Goal: Information Seeking & Learning: Learn about a topic

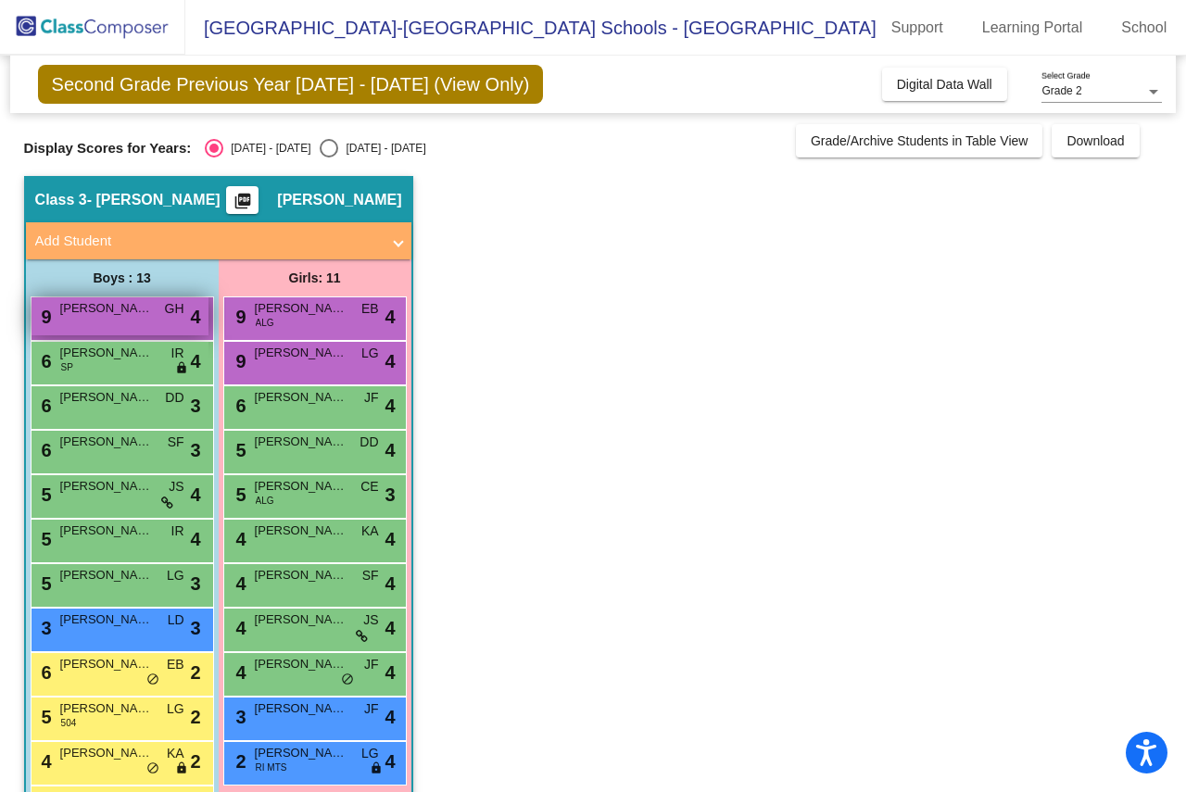
scroll to position [93, 0]
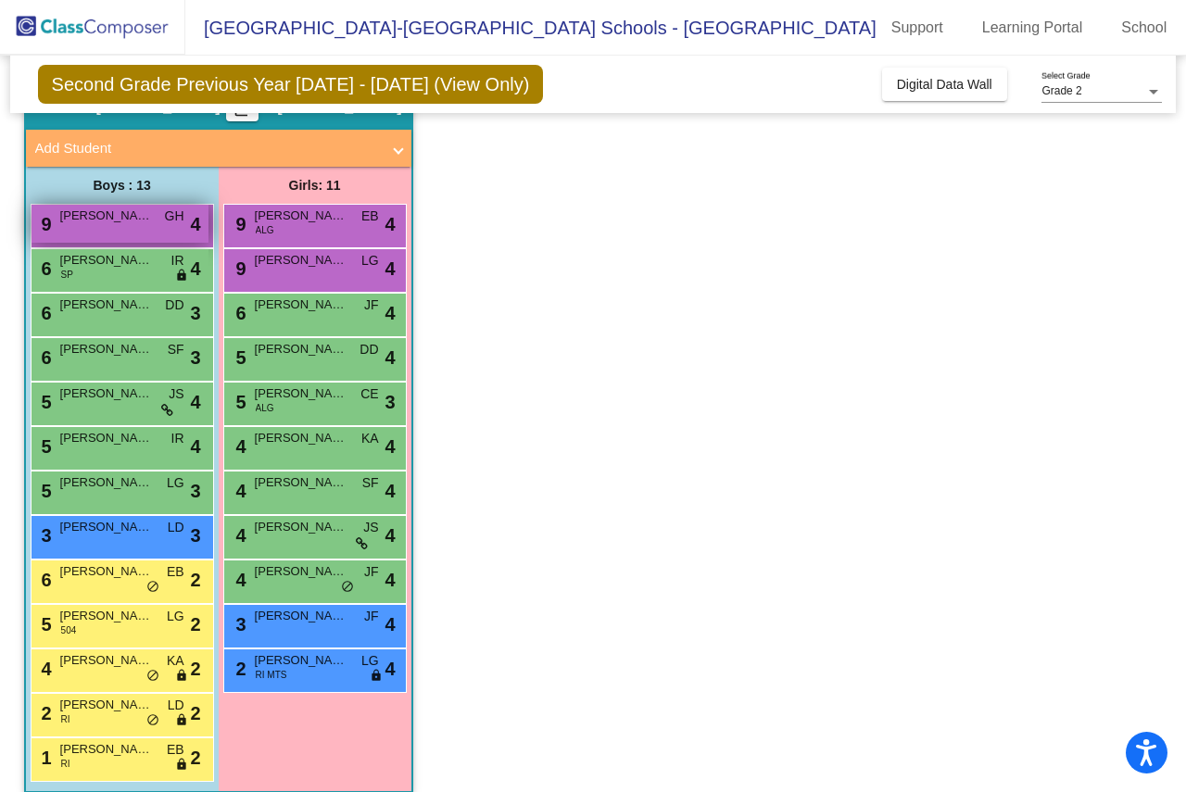
click at [102, 218] on span "[PERSON_NAME]" at bounding box center [106, 216] width 93 height 19
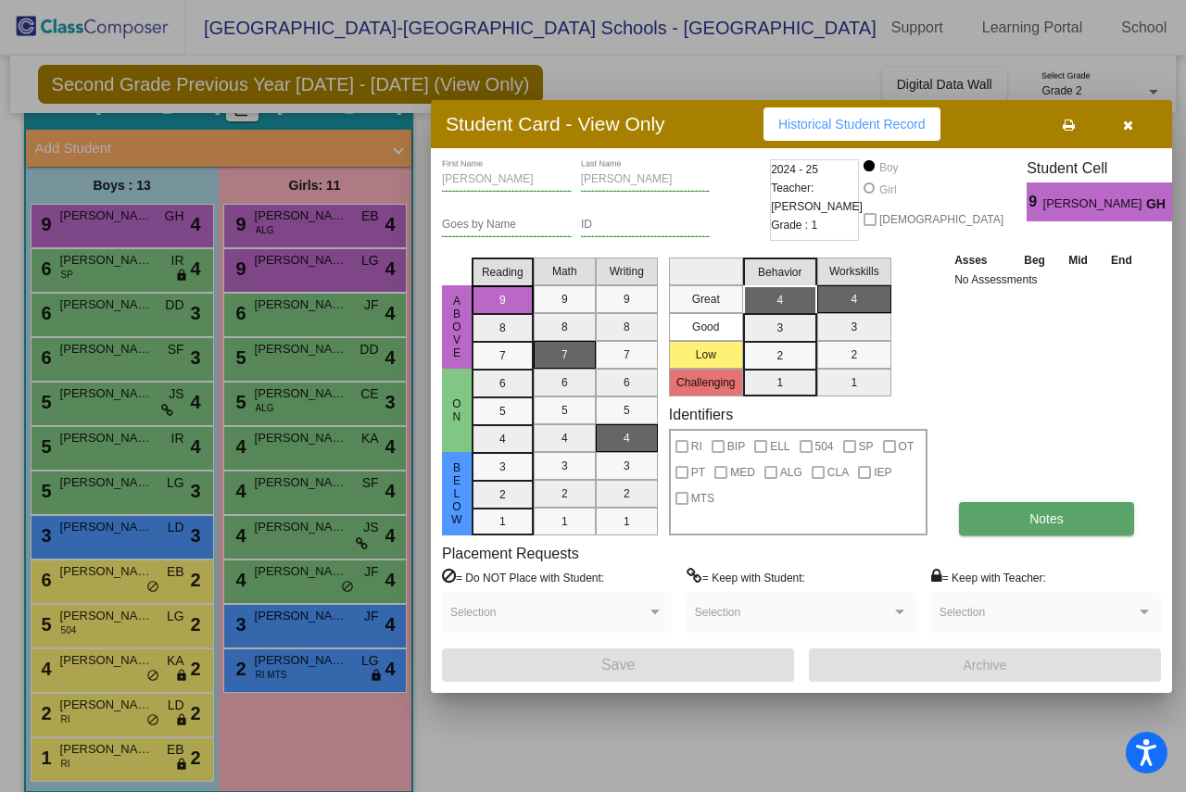
click at [1114, 523] on button "Notes" at bounding box center [1046, 518] width 175 height 33
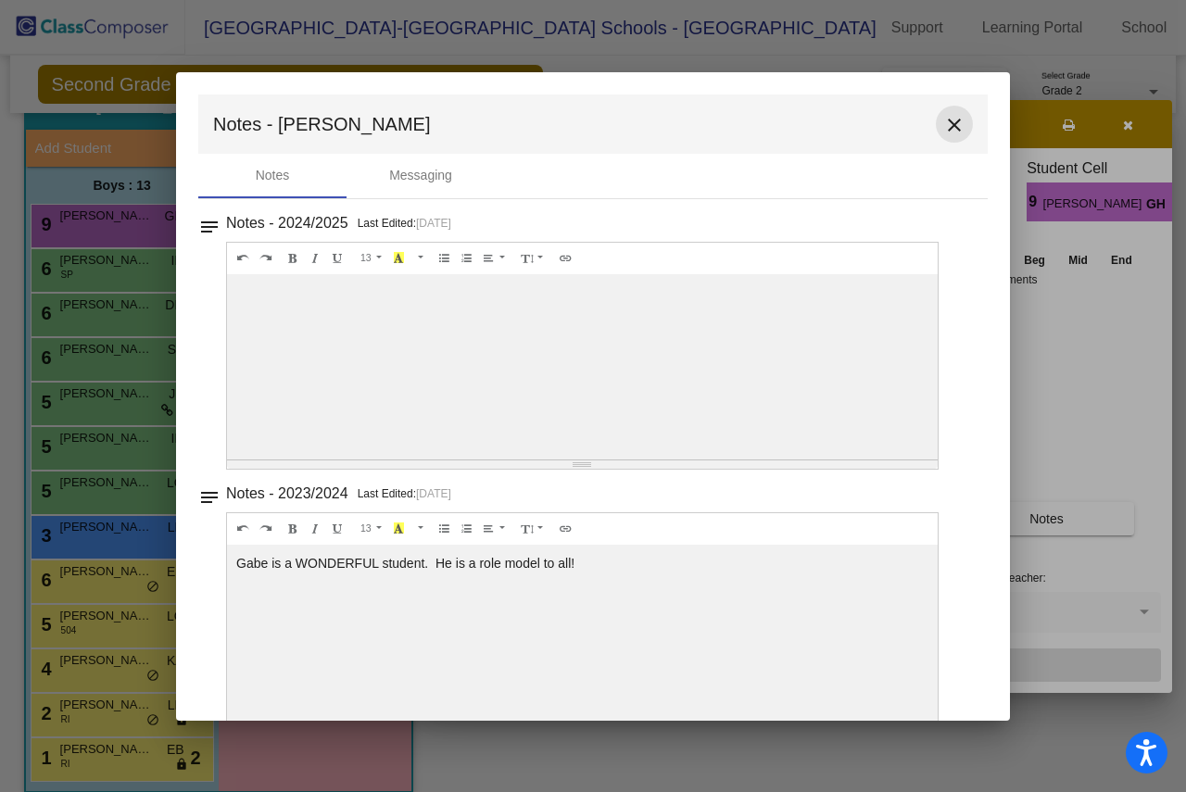
click at [954, 120] on mat-icon "close" at bounding box center [954, 125] width 22 height 22
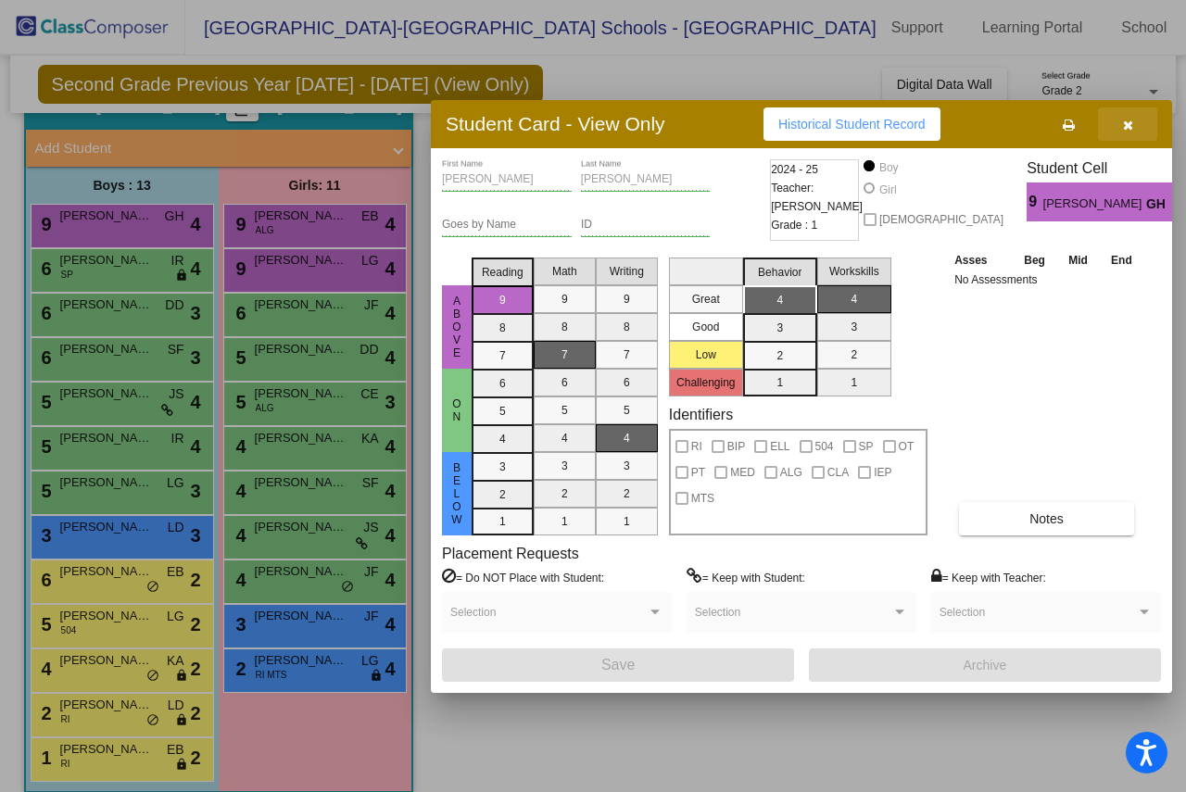
click at [1125, 120] on icon "button" at bounding box center [1128, 125] width 10 height 13
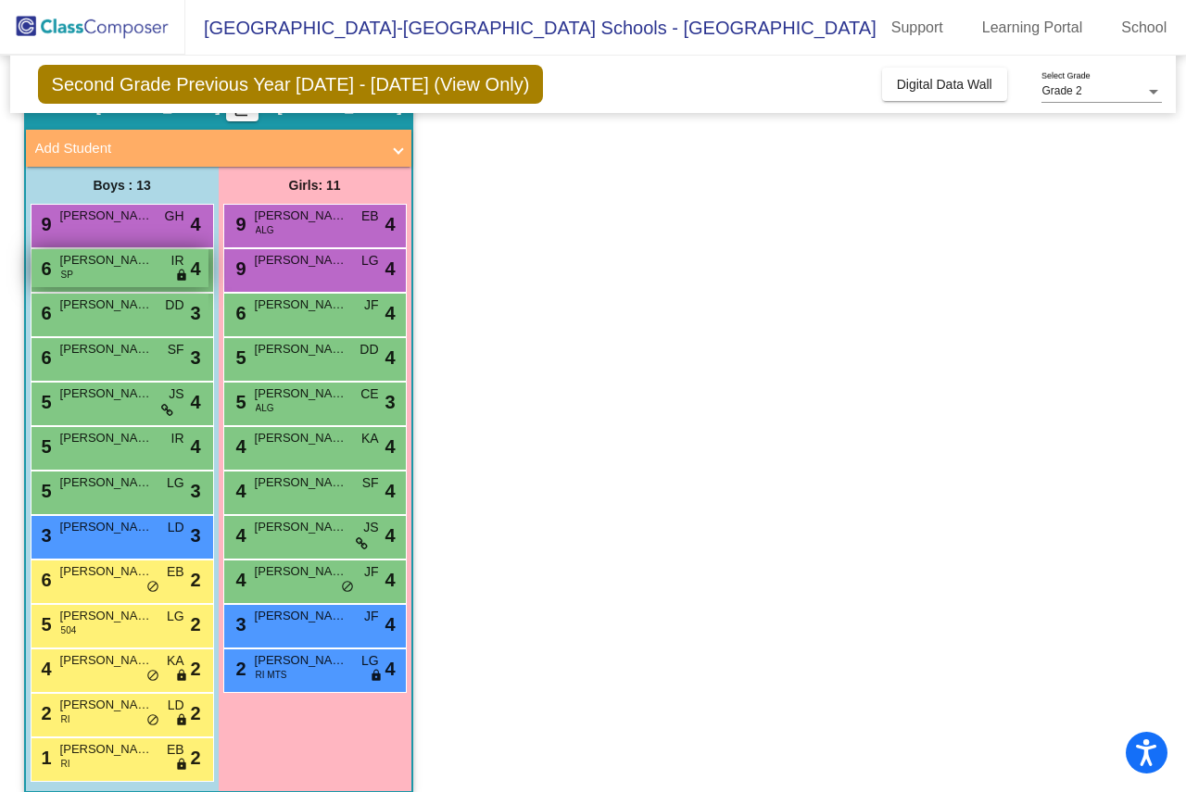
click at [129, 257] on span "[PERSON_NAME]" at bounding box center [106, 260] width 93 height 19
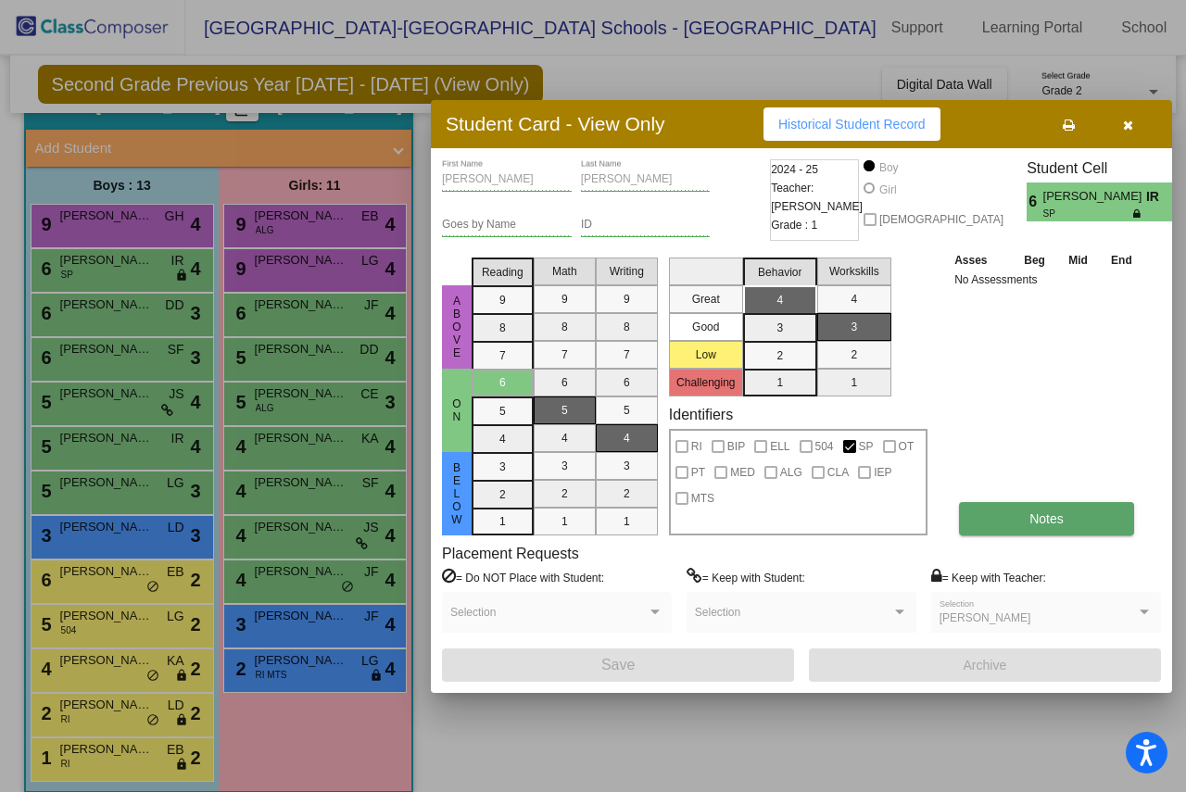
click at [1066, 519] on button "Notes" at bounding box center [1046, 518] width 175 height 33
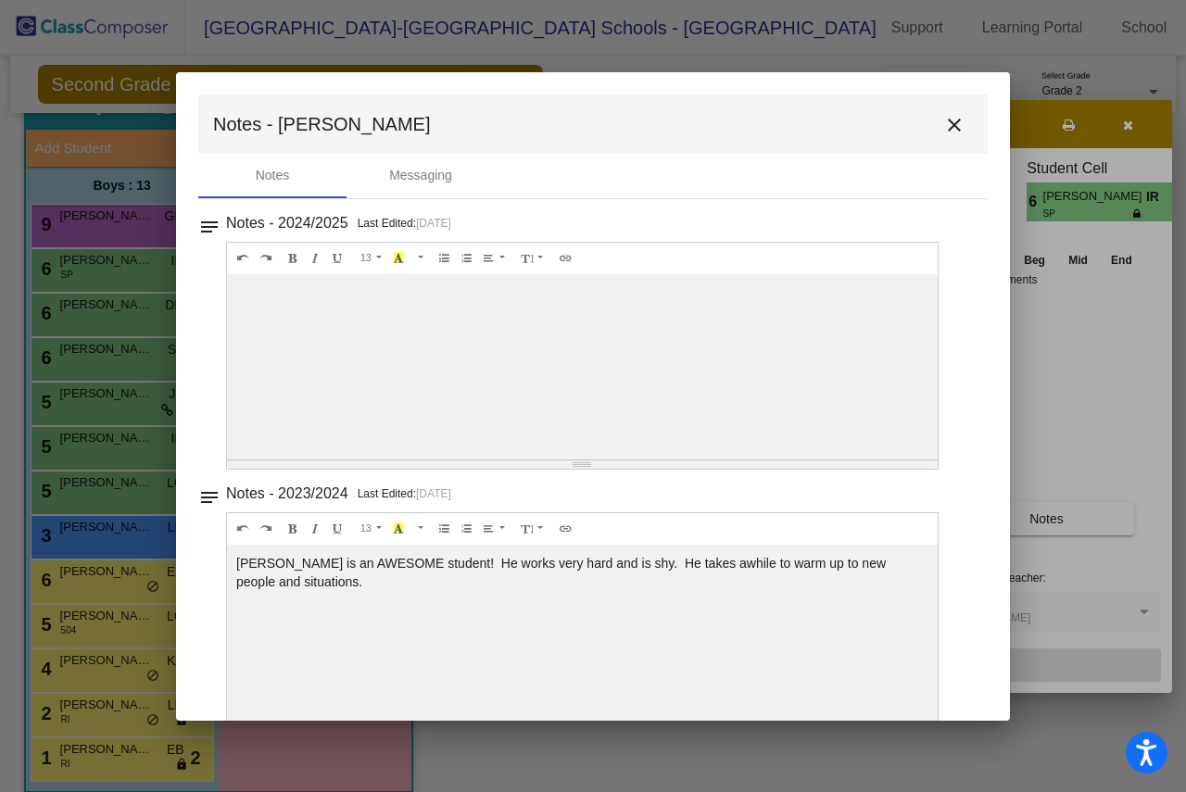
click at [946, 125] on mat-icon "close" at bounding box center [954, 125] width 22 height 22
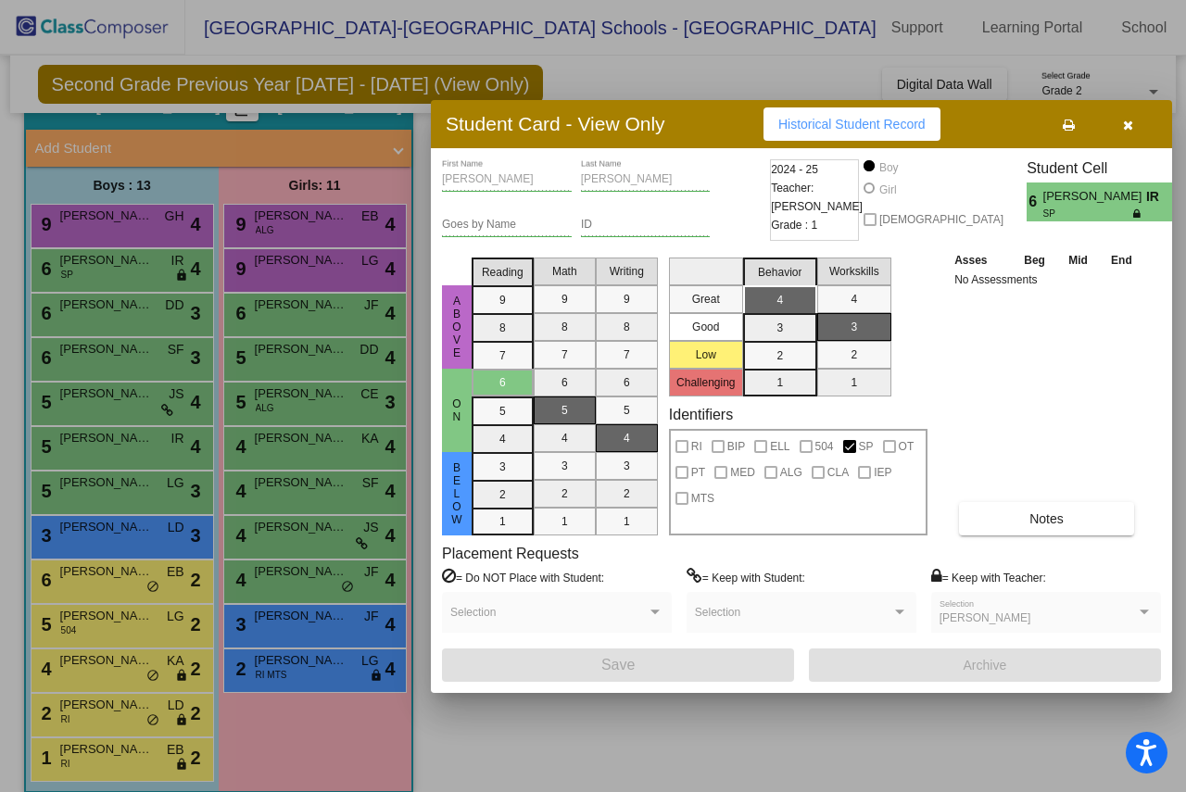
click at [27, 511] on div at bounding box center [593, 396] width 1186 height 792
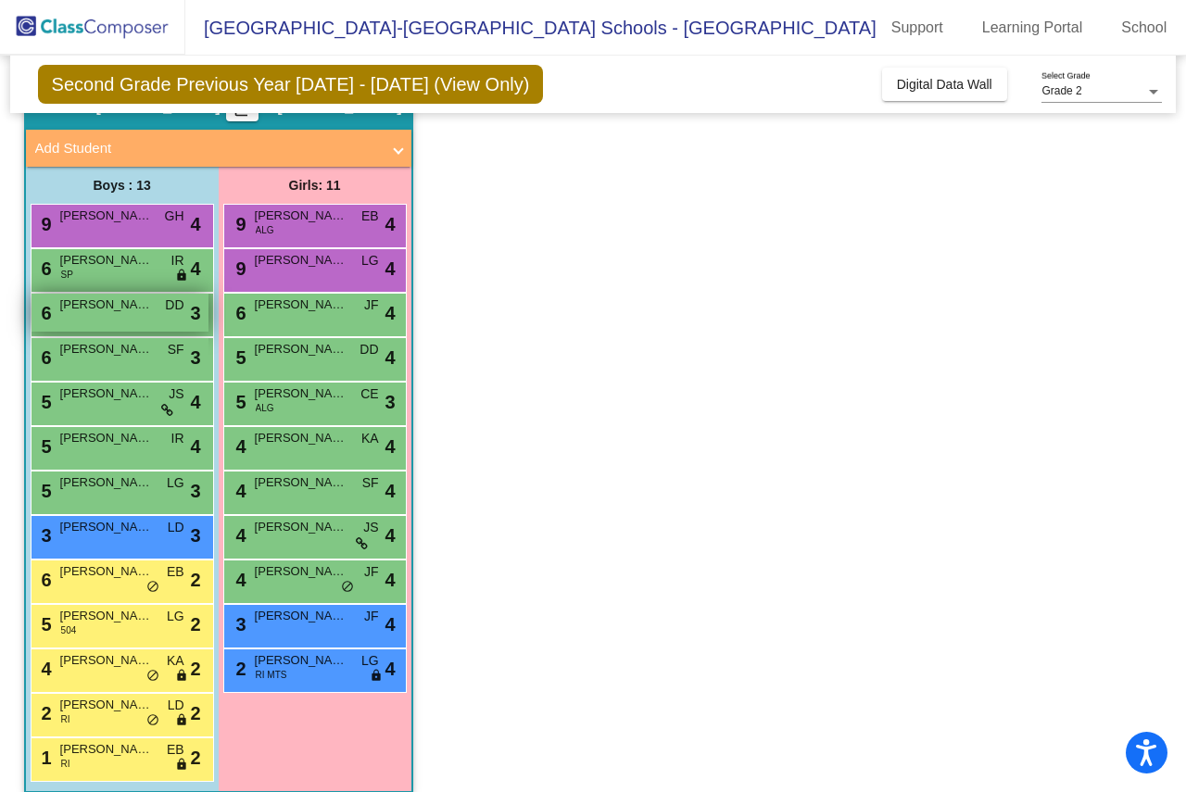
click at [129, 305] on span "[PERSON_NAME]" at bounding box center [106, 305] width 93 height 19
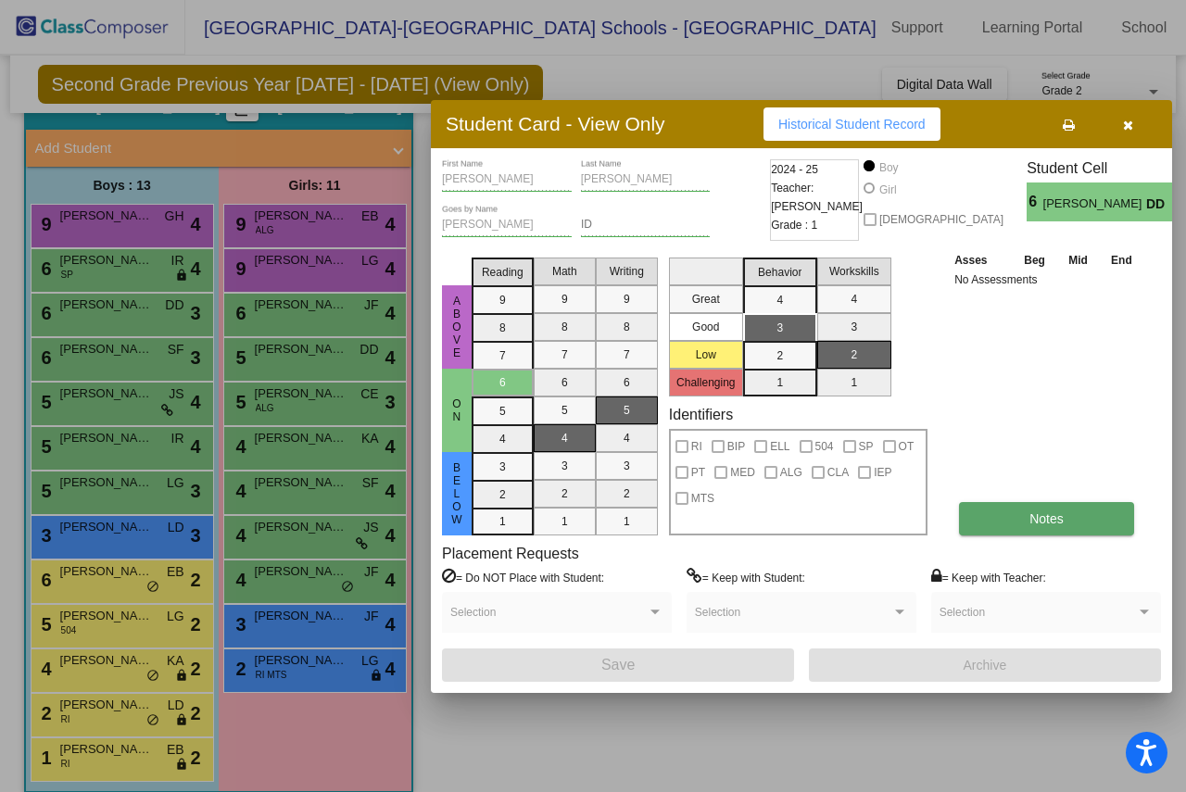
click at [1034, 514] on span "Notes" at bounding box center [1046, 518] width 34 height 15
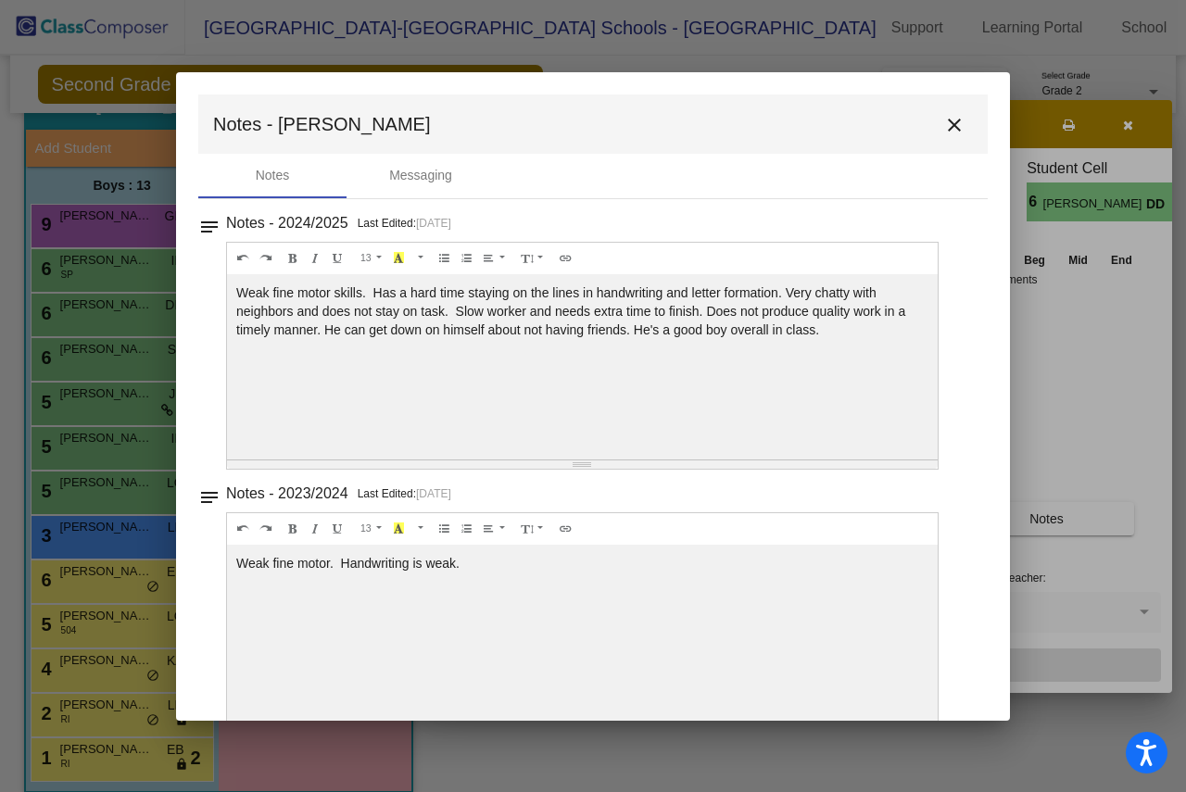
click at [103, 320] on div at bounding box center [593, 396] width 1186 height 792
click at [943, 132] on mat-icon "close" at bounding box center [954, 125] width 22 height 22
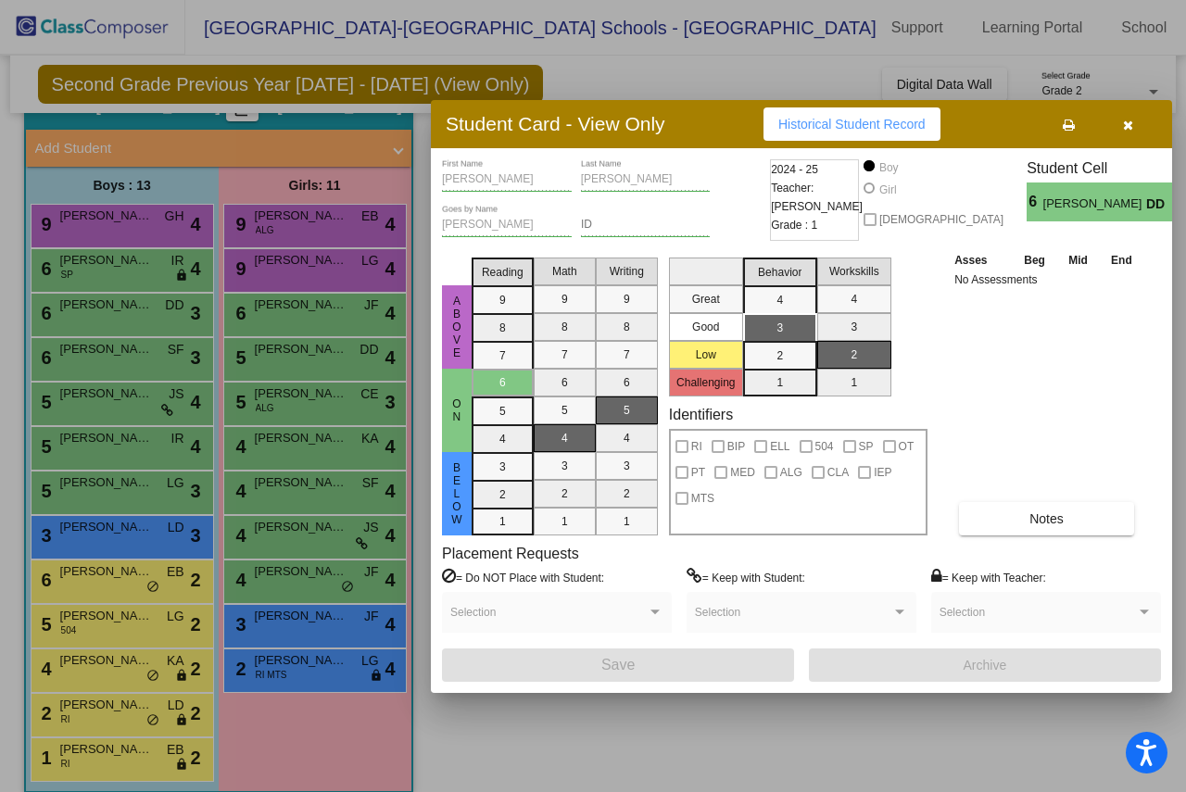
click at [108, 540] on div at bounding box center [593, 396] width 1186 height 792
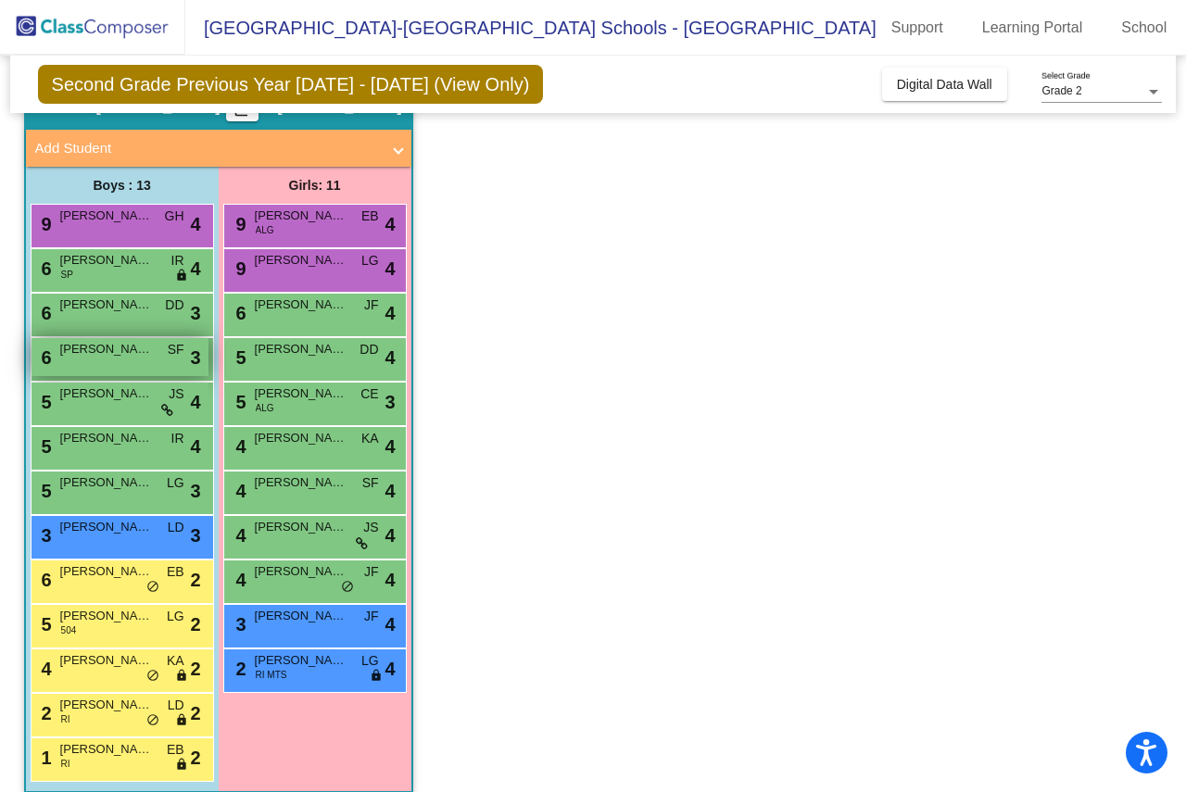
click at [111, 369] on div "6 [PERSON_NAME] SF lock do_not_disturb_alt 3" at bounding box center [120, 357] width 177 height 38
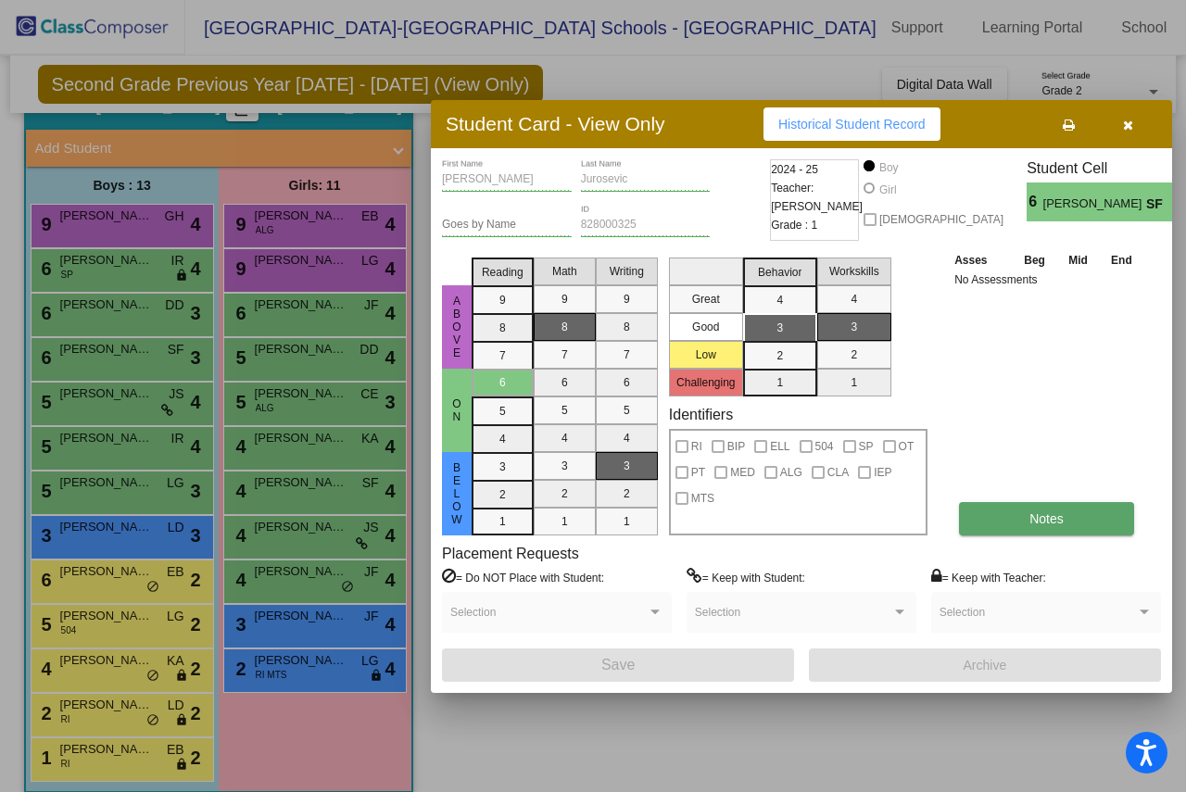
click at [1064, 523] on button "Notes" at bounding box center [1046, 518] width 175 height 33
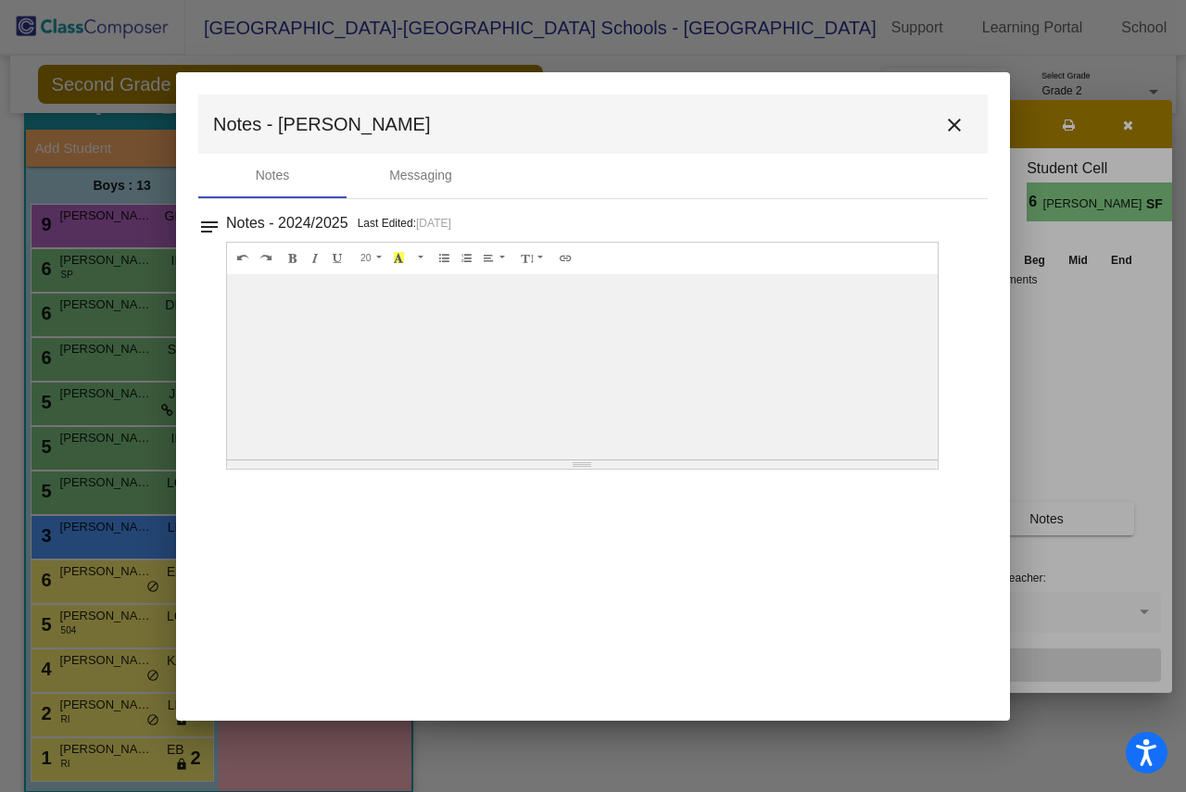
click at [88, 423] on div at bounding box center [593, 396] width 1186 height 792
click at [77, 470] on div at bounding box center [593, 396] width 1186 height 792
click at [963, 117] on mat-icon "close" at bounding box center [954, 125] width 22 height 22
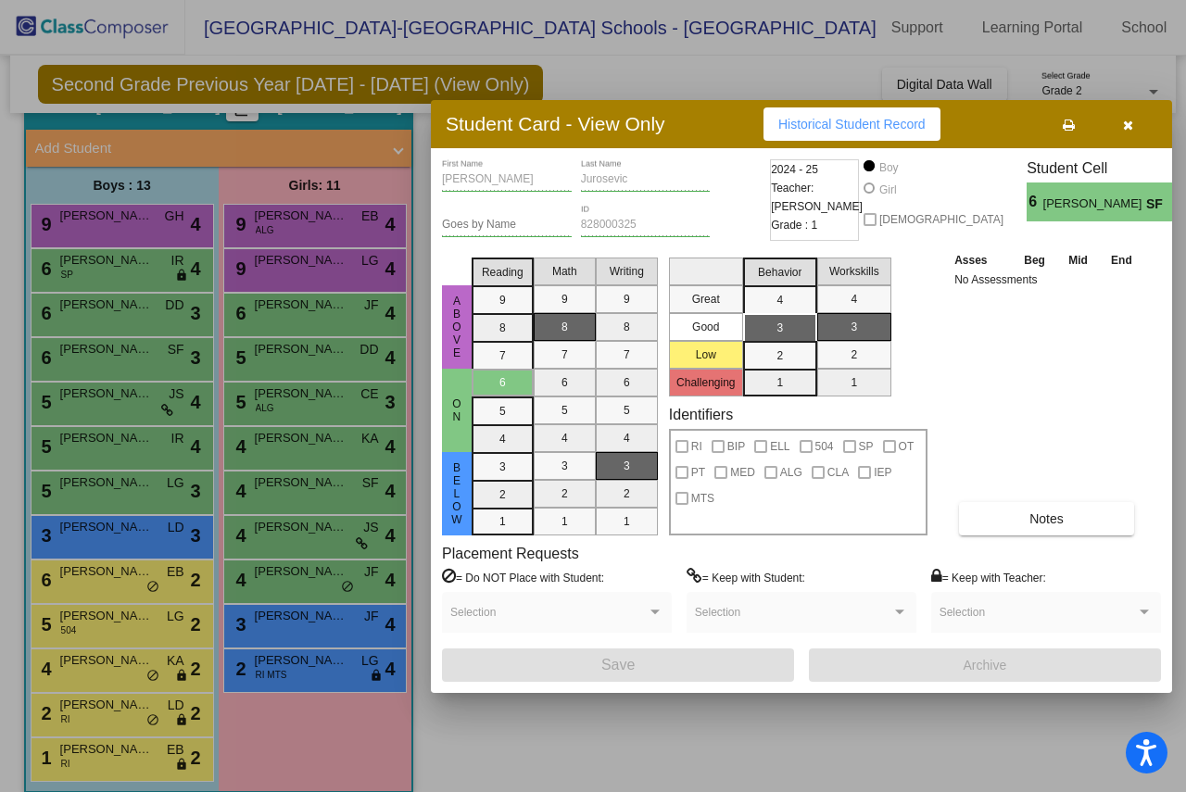
click at [113, 392] on div at bounding box center [593, 396] width 1186 height 792
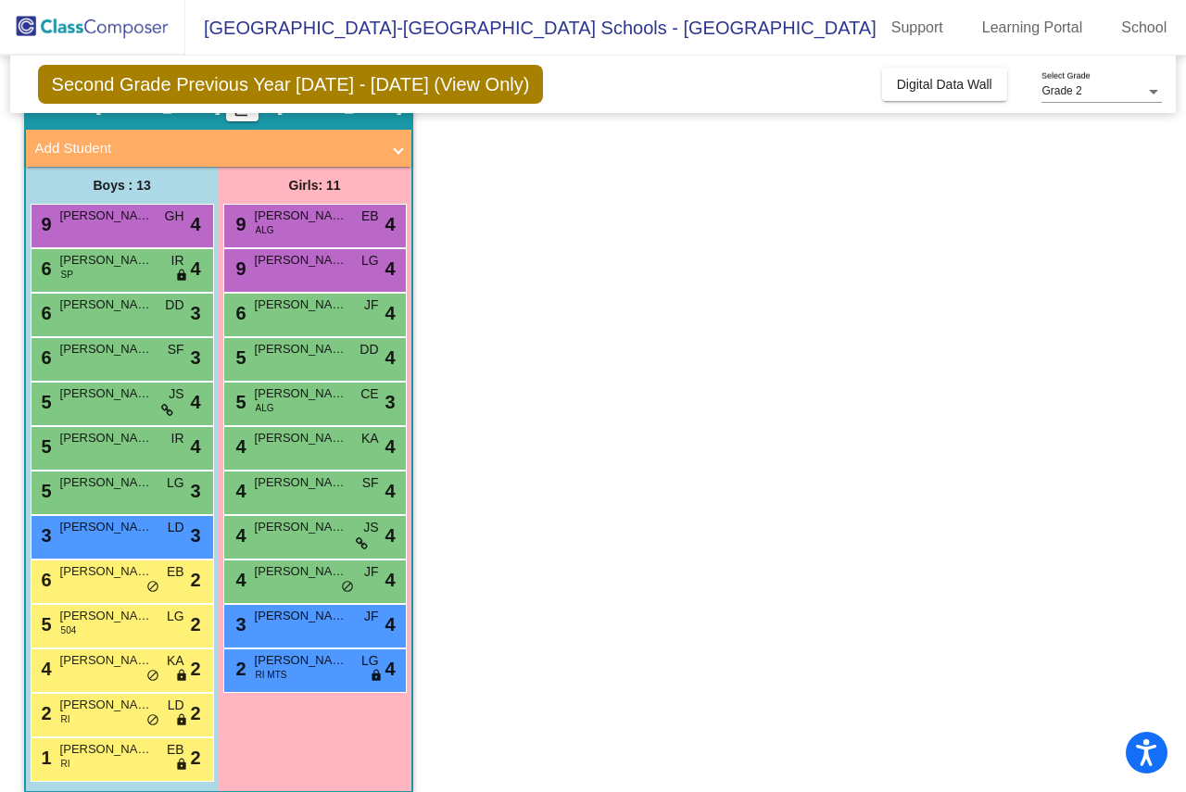
click at [113, 392] on span "[PERSON_NAME]" at bounding box center [106, 394] width 93 height 19
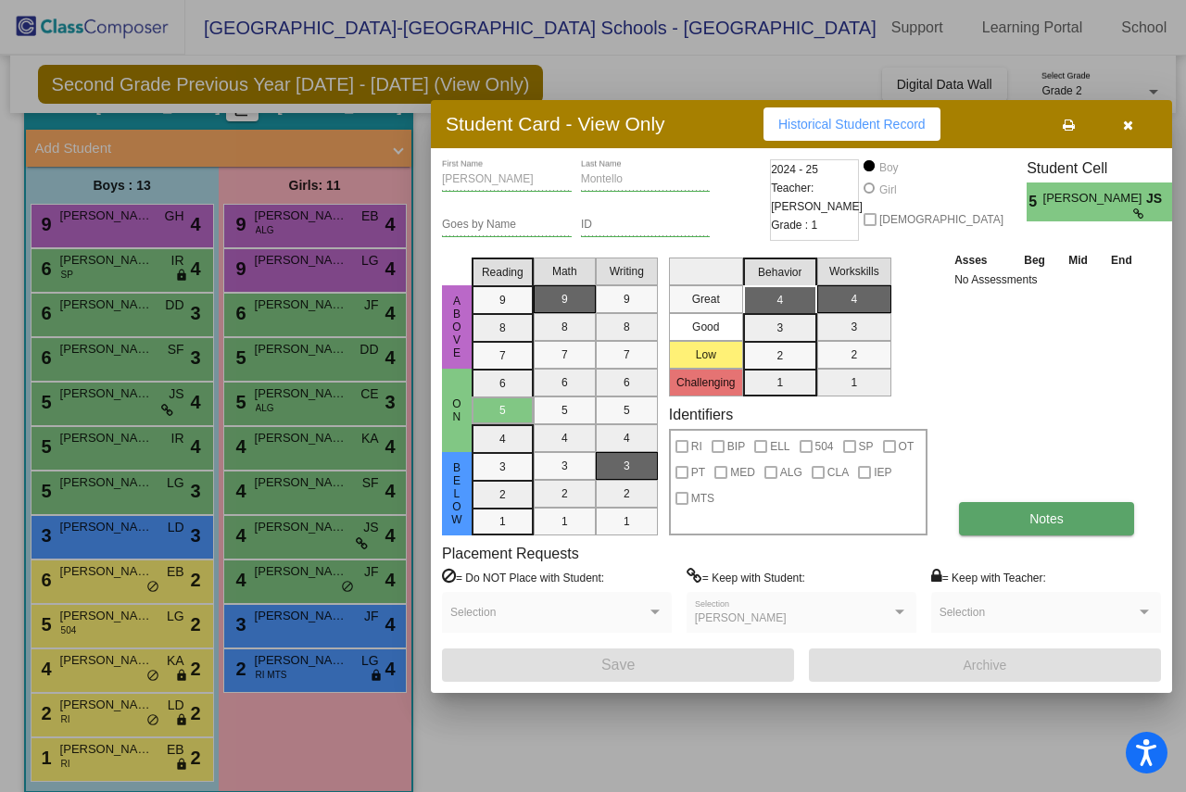
click at [1066, 510] on button "Notes" at bounding box center [1046, 518] width 175 height 33
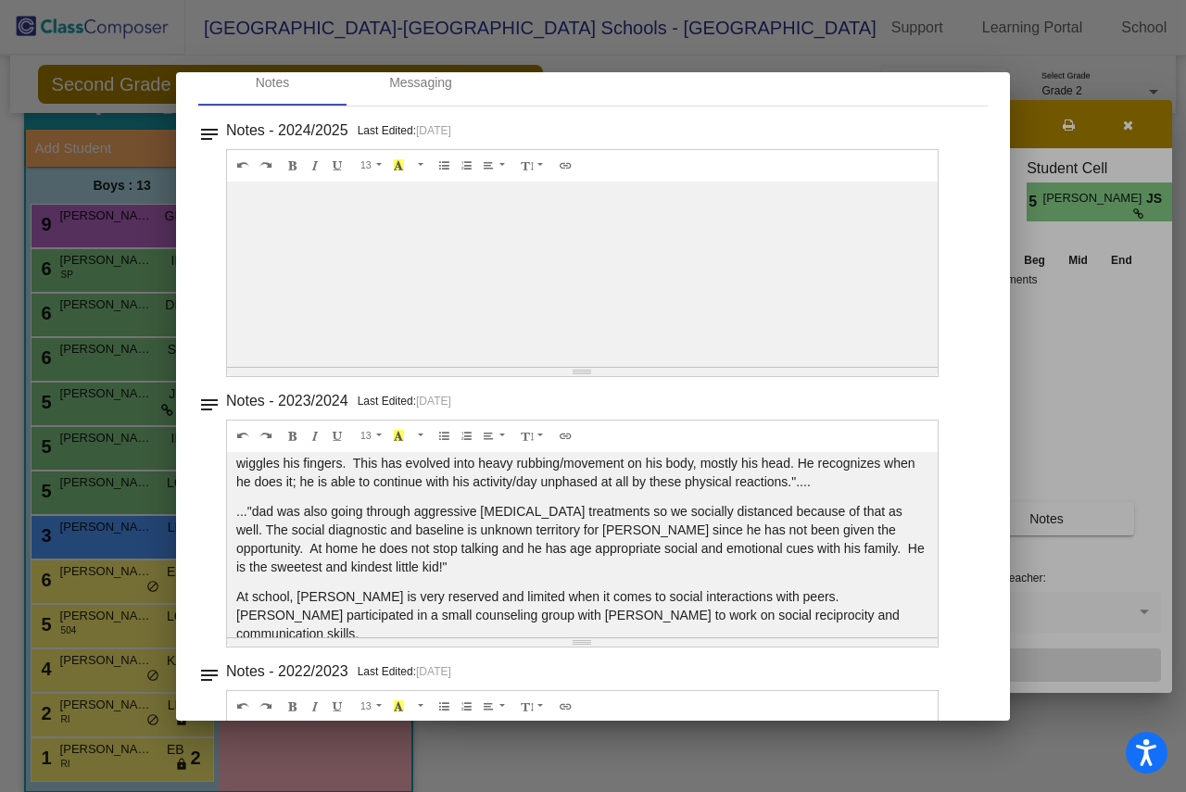
scroll to position [0, 0]
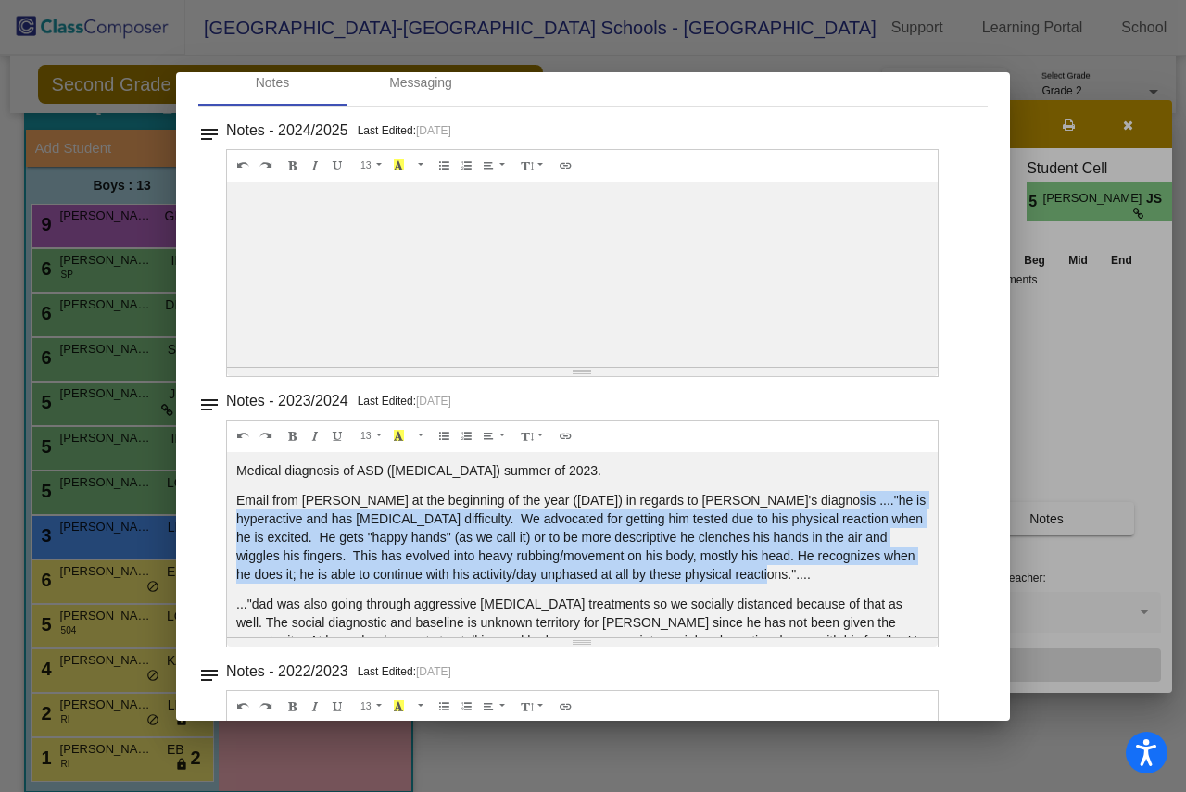
drag, startPoint x: 789, startPoint y: 500, endPoint x: 779, endPoint y: 577, distance: 77.6
click at [779, 577] on p "Email from [PERSON_NAME] at the beginning of the year ([DATE]) in regards to [P…" at bounding box center [582, 537] width 692 height 93
copy p "he is hyperactive and has [MEDICAL_DATA] difficulty. We advocated for getting h…"
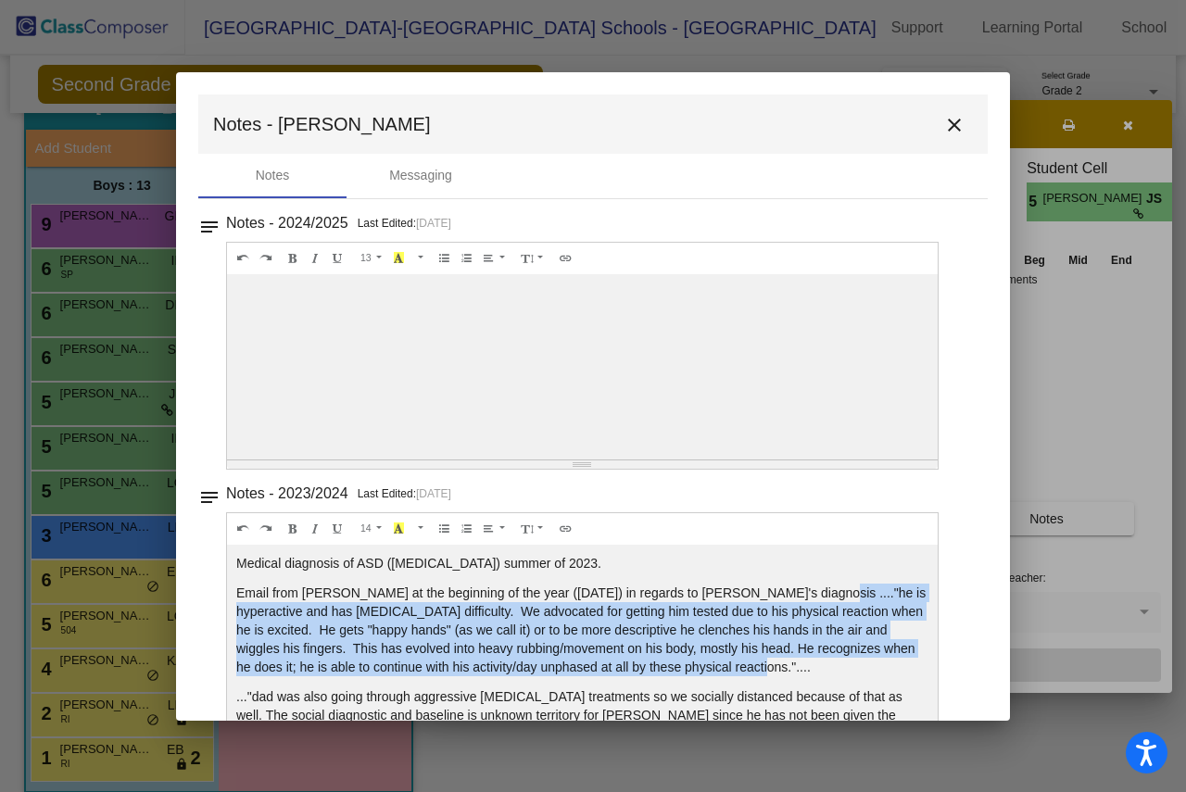
click at [948, 121] on mat-icon "close" at bounding box center [954, 125] width 22 height 22
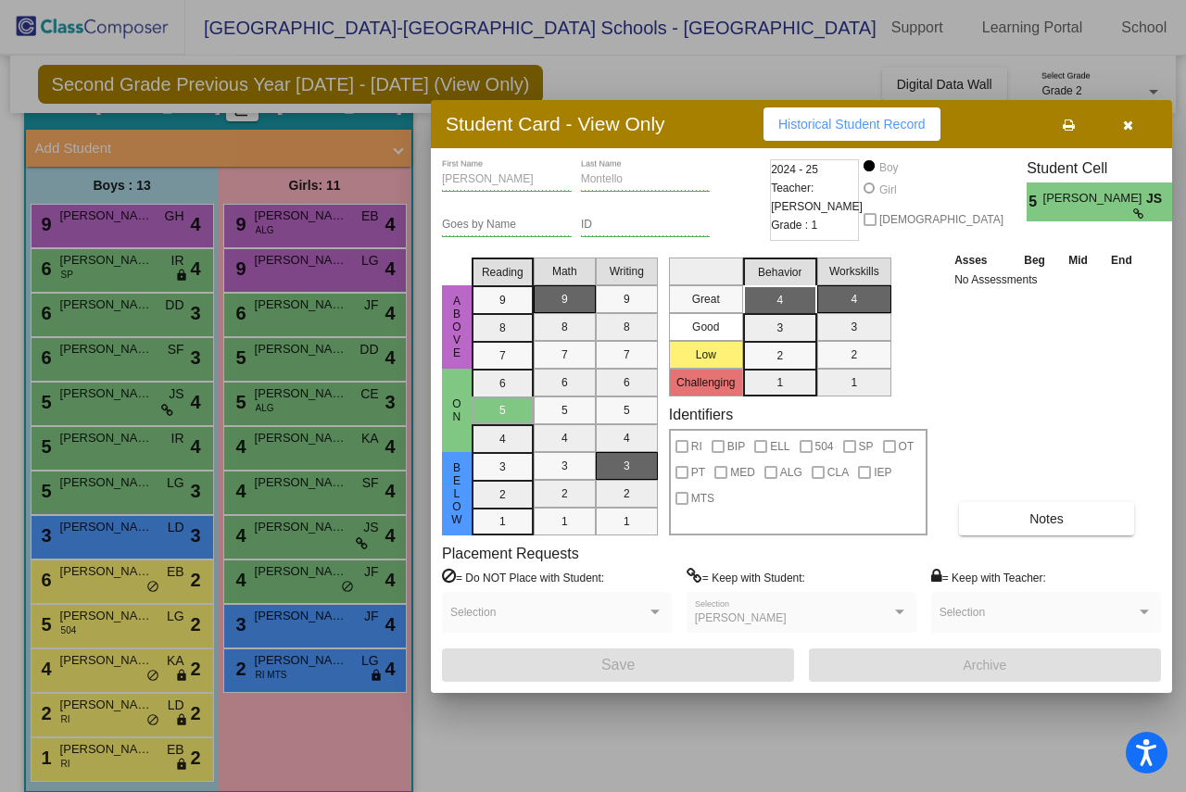
click at [649, 739] on div at bounding box center [593, 396] width 1186 height 792
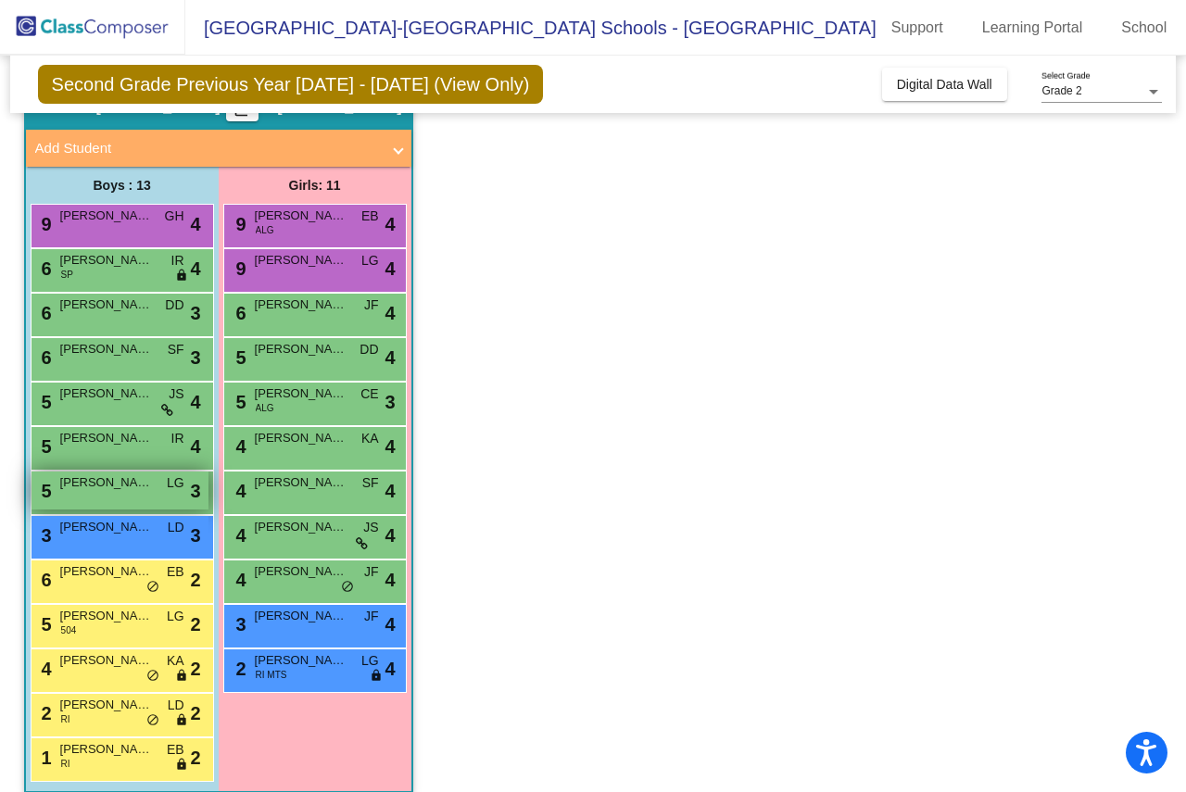
click at [74, 494] on div "5 [PERSON_NAME] LG lock do_not_disturb_alt 3" at bounding box center [120, 491] width 177 height 38
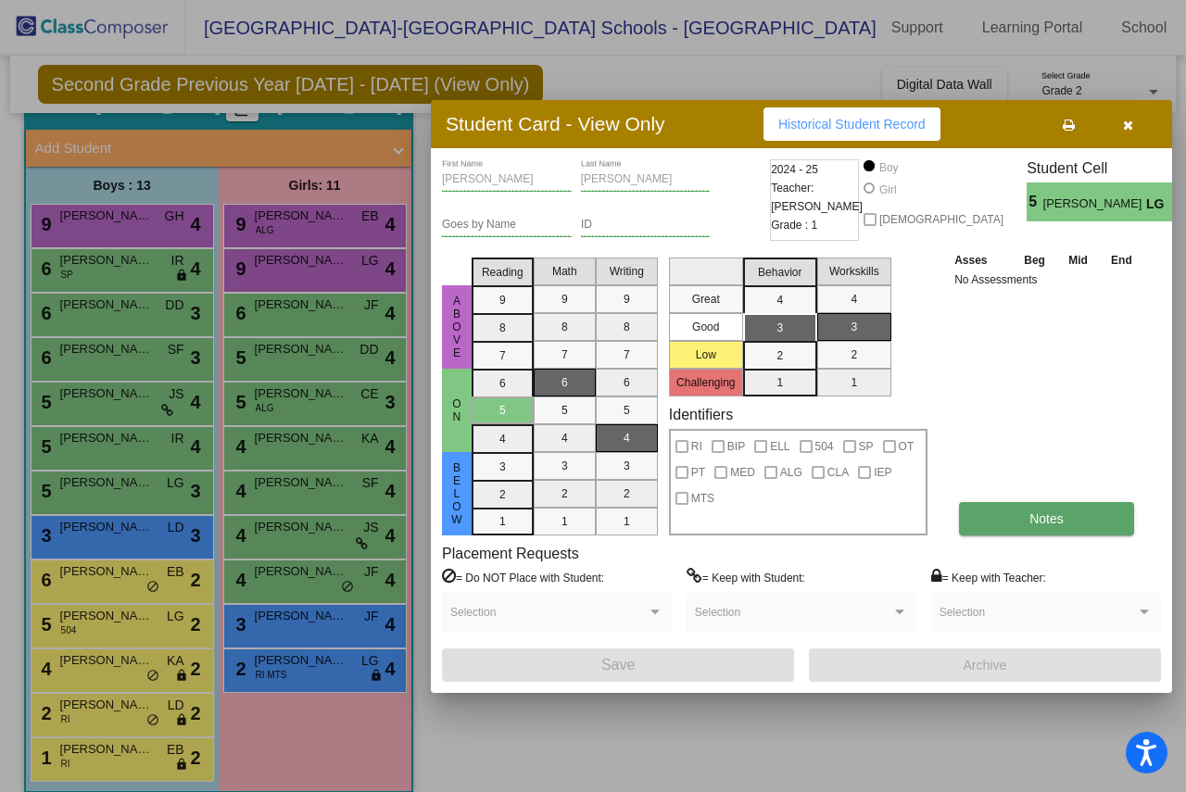
click at [992, 509] on button "Notes" at bounding box center [1046, 518] width 175 height 33
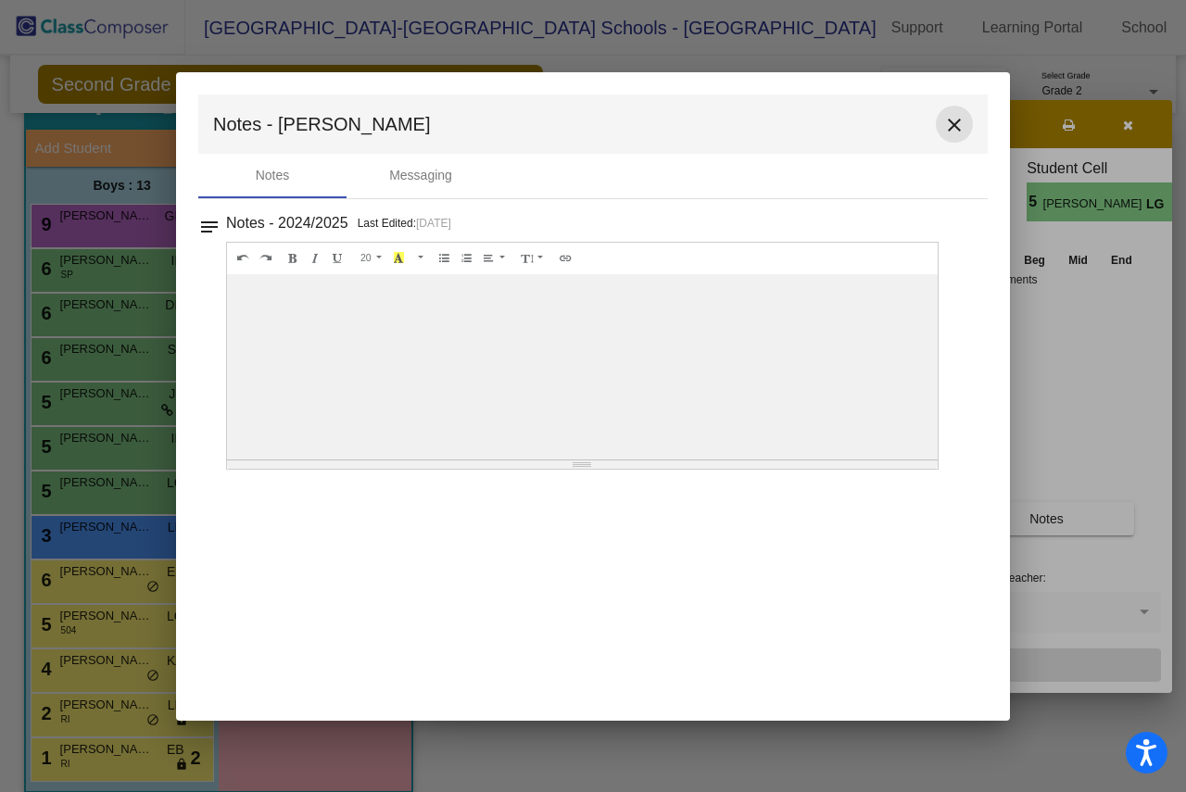
click at [951, 120] on mat-icon "close" at bounding box center [954, 125] width 22 height 22
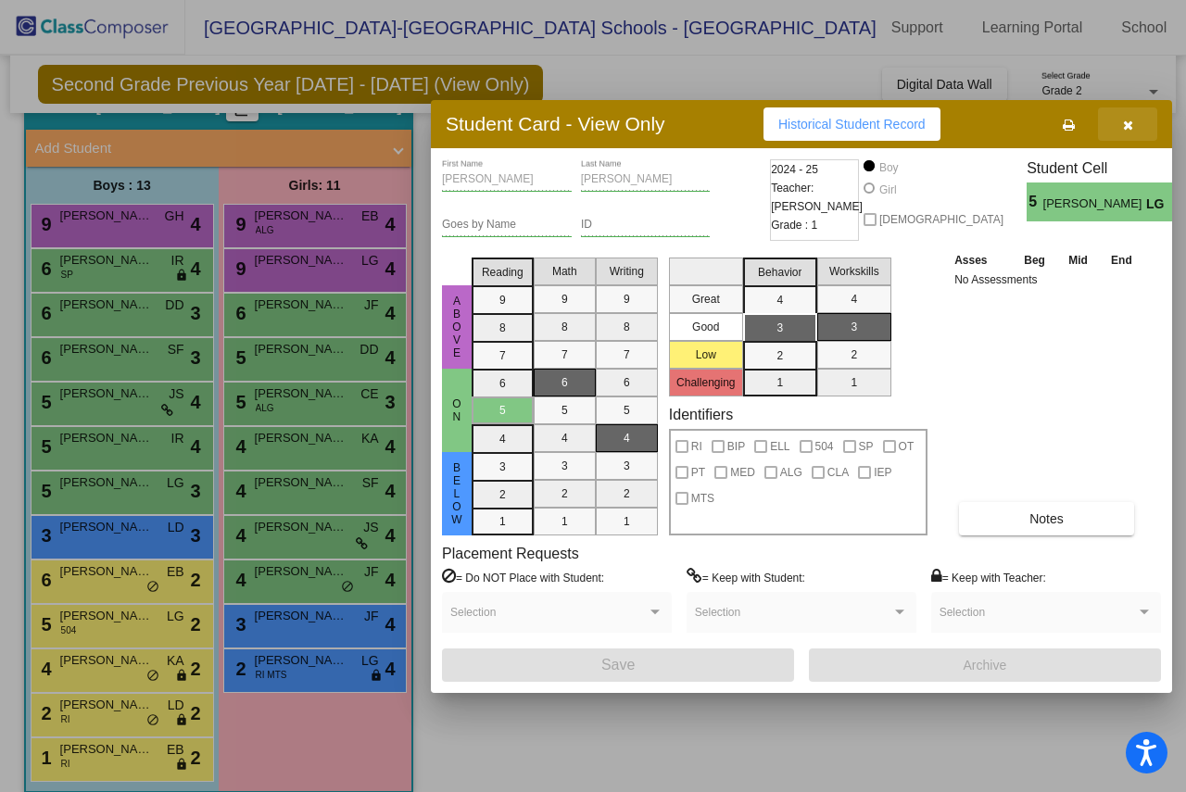
drag, startPoint x: 1134, startPoint y: 125, endPoint x: 940, endPoint y: 266, distance: 239.5
click at [1133, 125] on button "button" at bounding box center [1127, 123] width 59 height 33
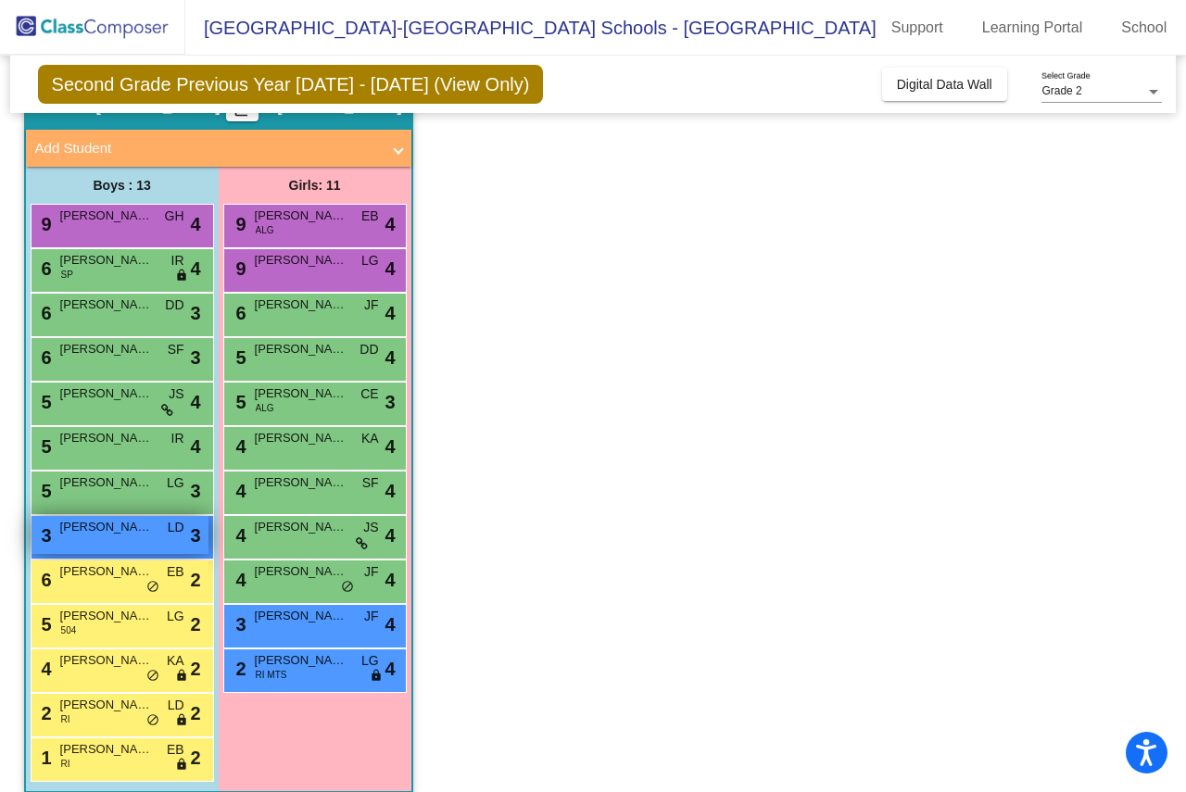
click at [115, 525] on span "[PERSON_NAME]" at bounding box center [106, 527] width 93 height 19
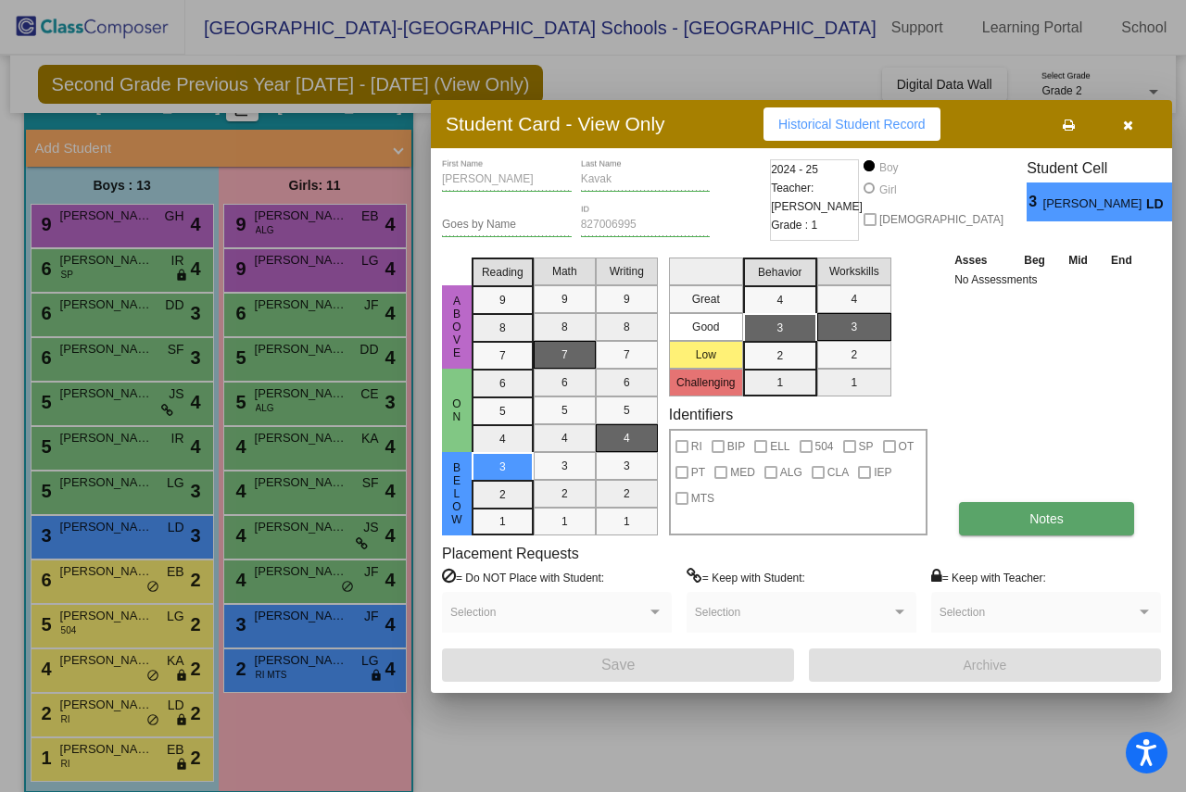
click at [1096, 515] on button "Notes" at bounding box center [1046, 518] width 175 height 33
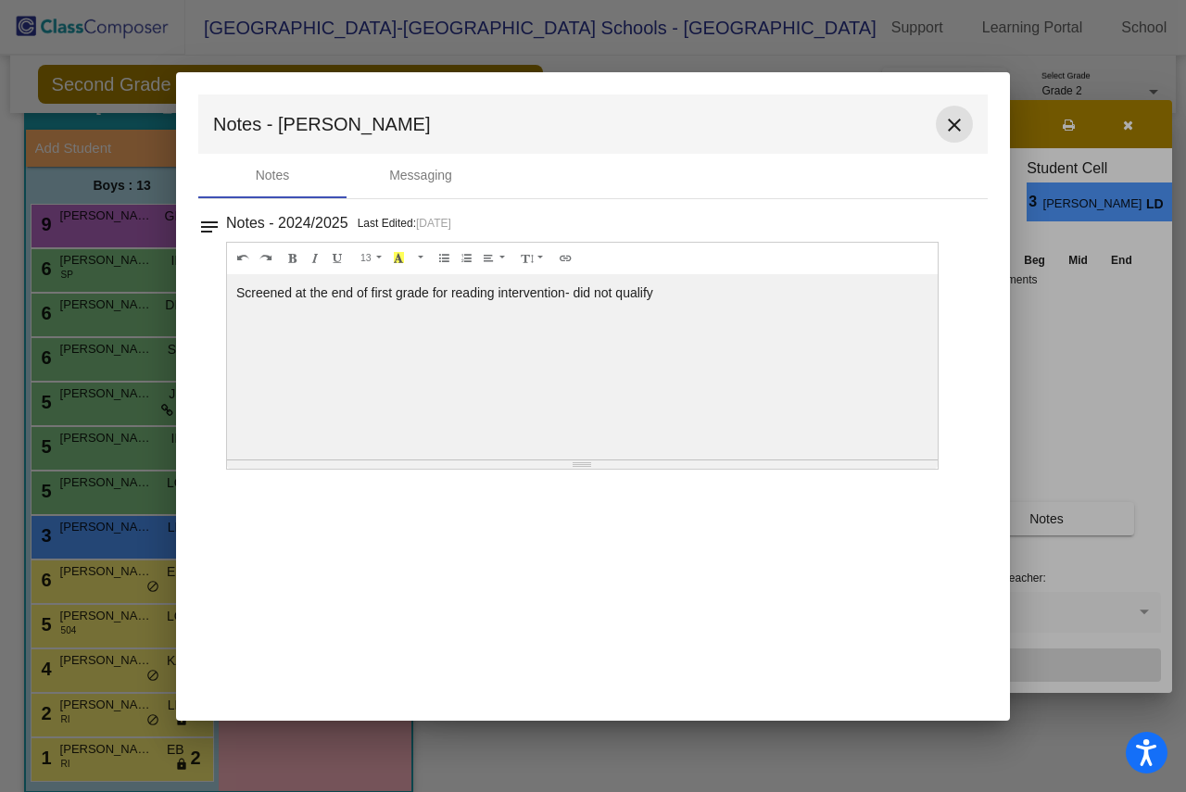
click at [952, 125] on mat-icon "close" at bounding box center [954, 125] width 22 height 22
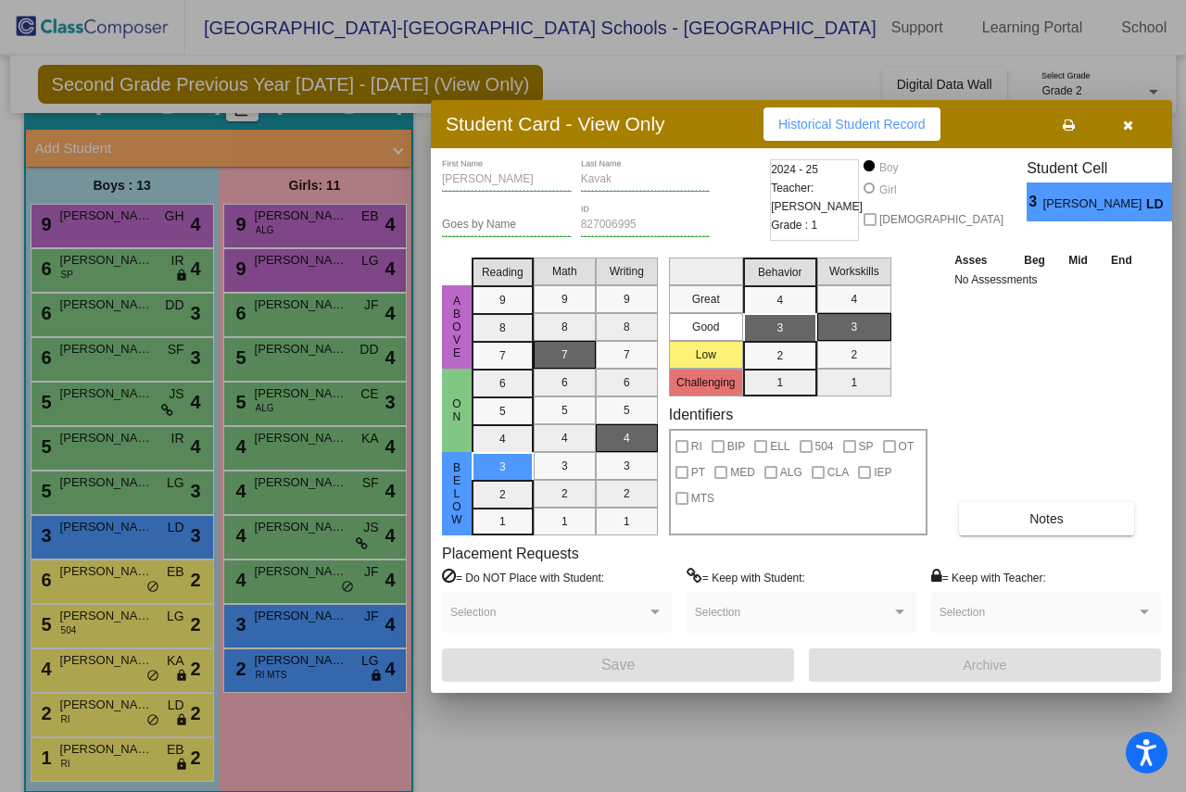
click at [209, 519] on div at bounding box center [593, 396] width 1186 height 792
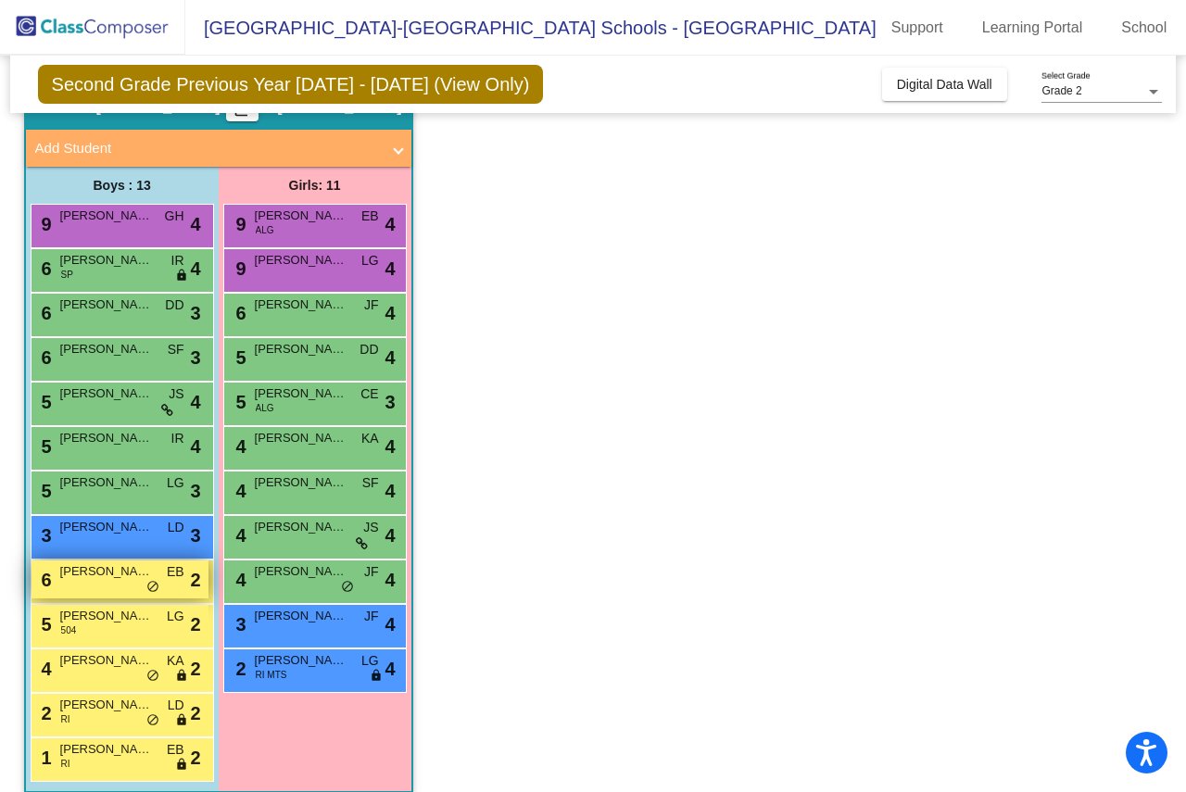
click at [117, 571] on span "[PERSON_NAME] [PERSON_NAME]" at bounding box center [106, 571] width 93 height 19
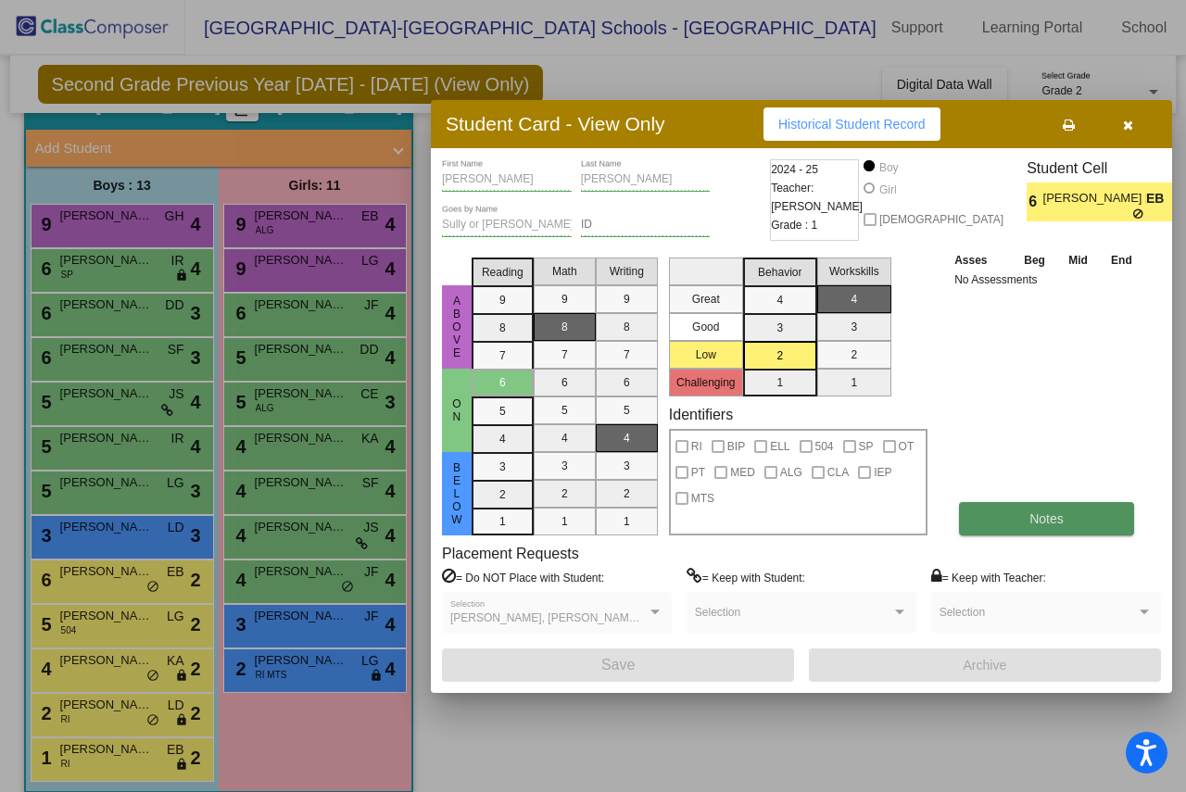
click at [1059, 502] on button "Notes" at bounding box center [1046, 518] width 175 height 33
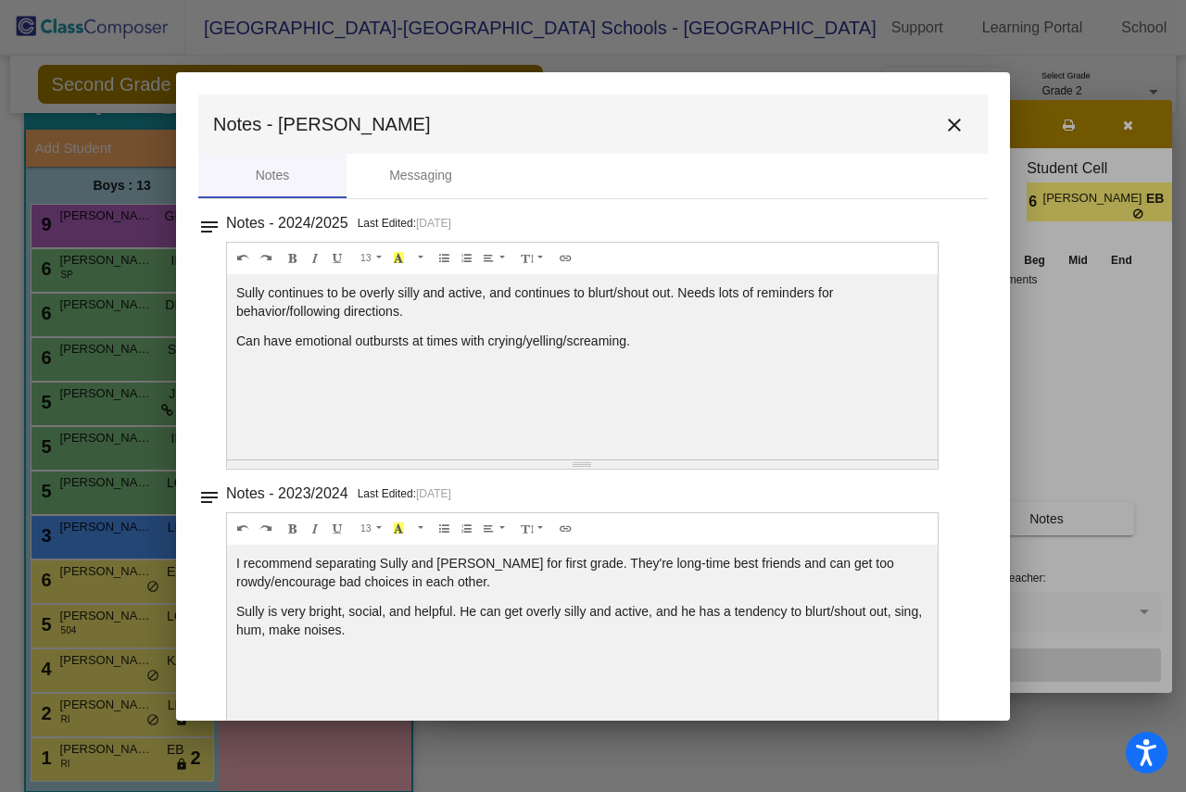
click at [943, 121] on mat-icon "close" at bounding box center [954, 125] width 22 height 22
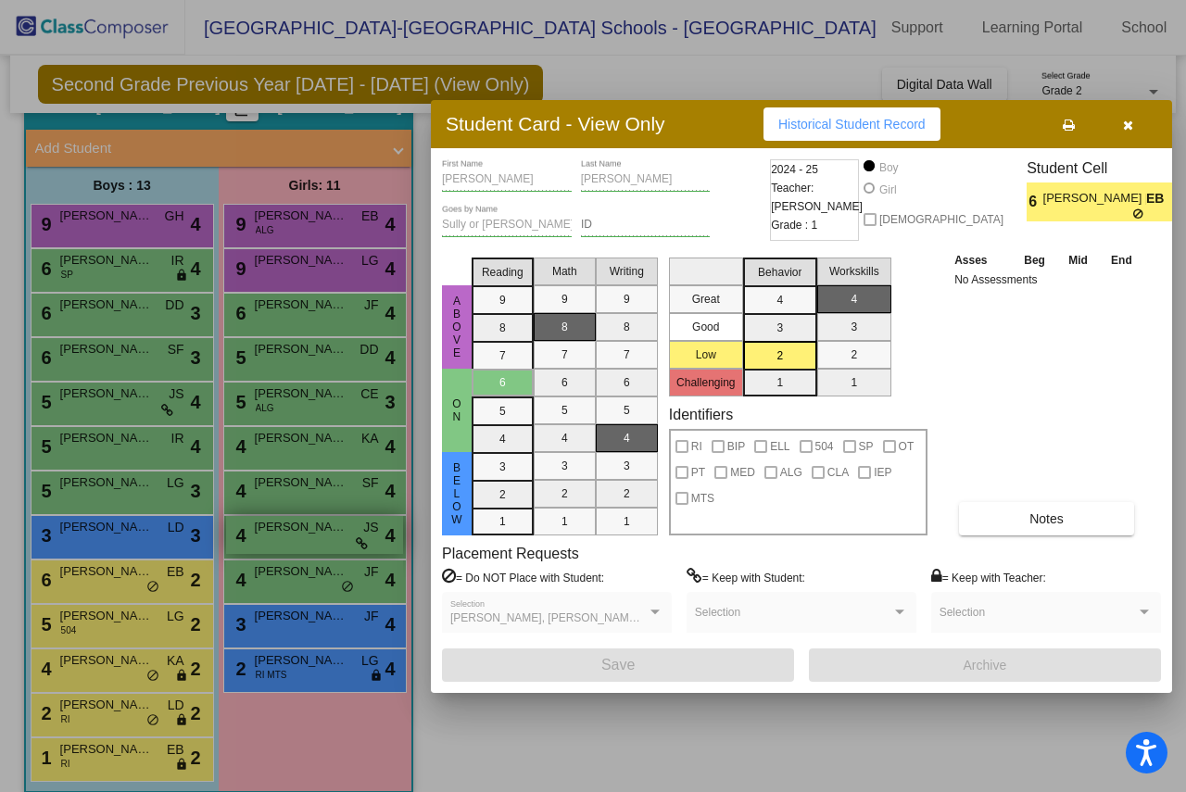
click at [284, 531] on div at bounding box center [593, 396] width 1186 height 792
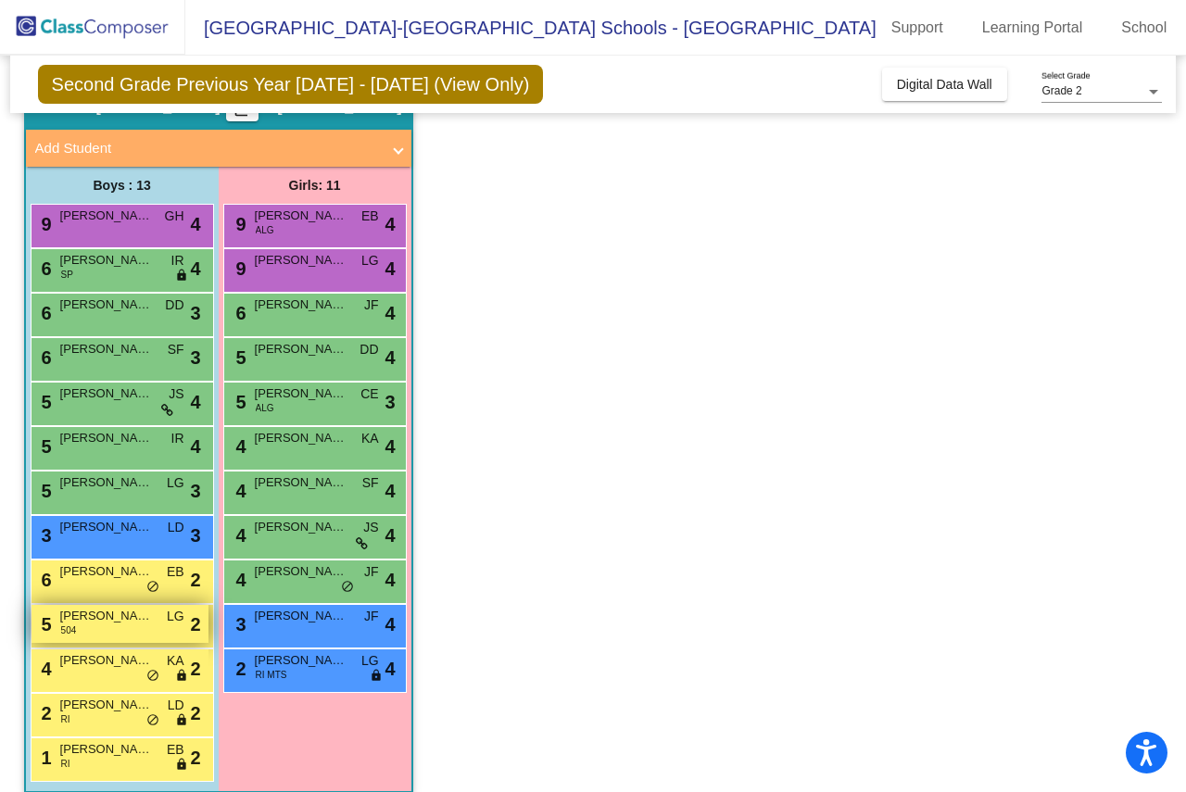
click at [115, 613] on span "[PERSON_NAME]" at bounding box center [106, 616] width 93 height 19
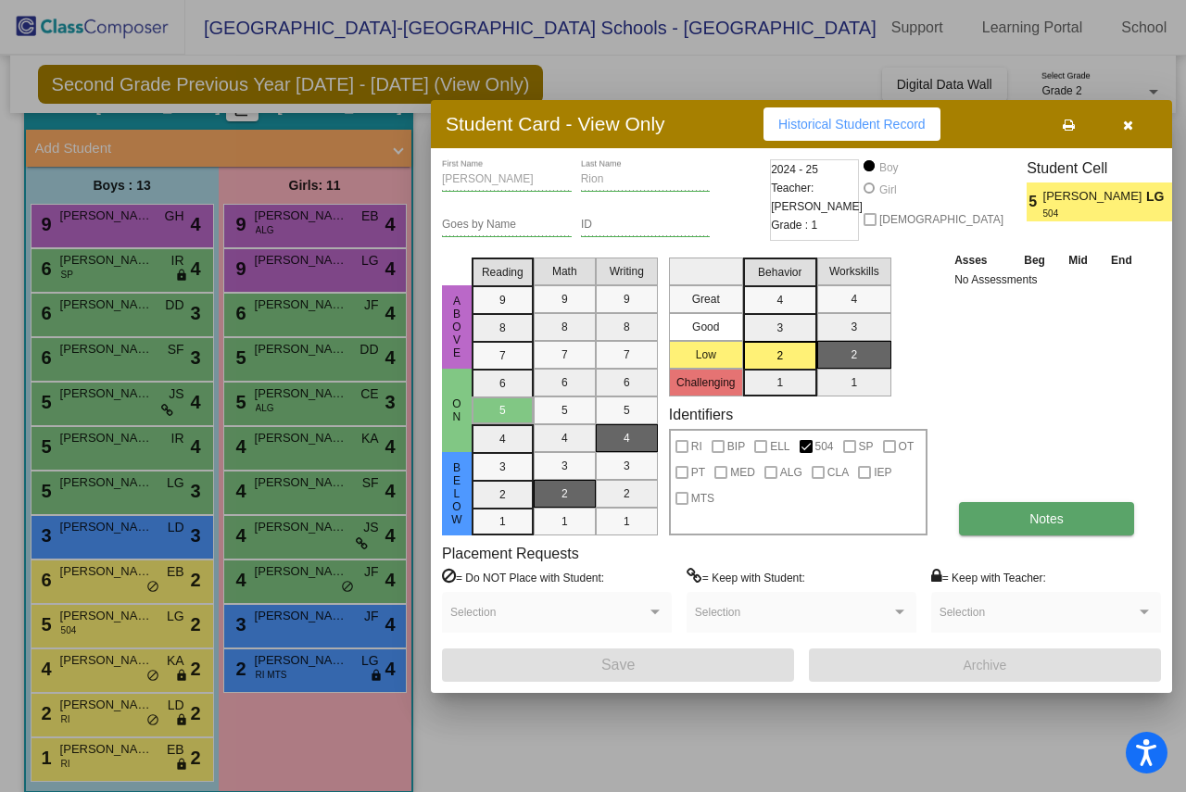
click at [1012, 522] on button "Notes" at bounding box center [1046, 518] width 175 height 33
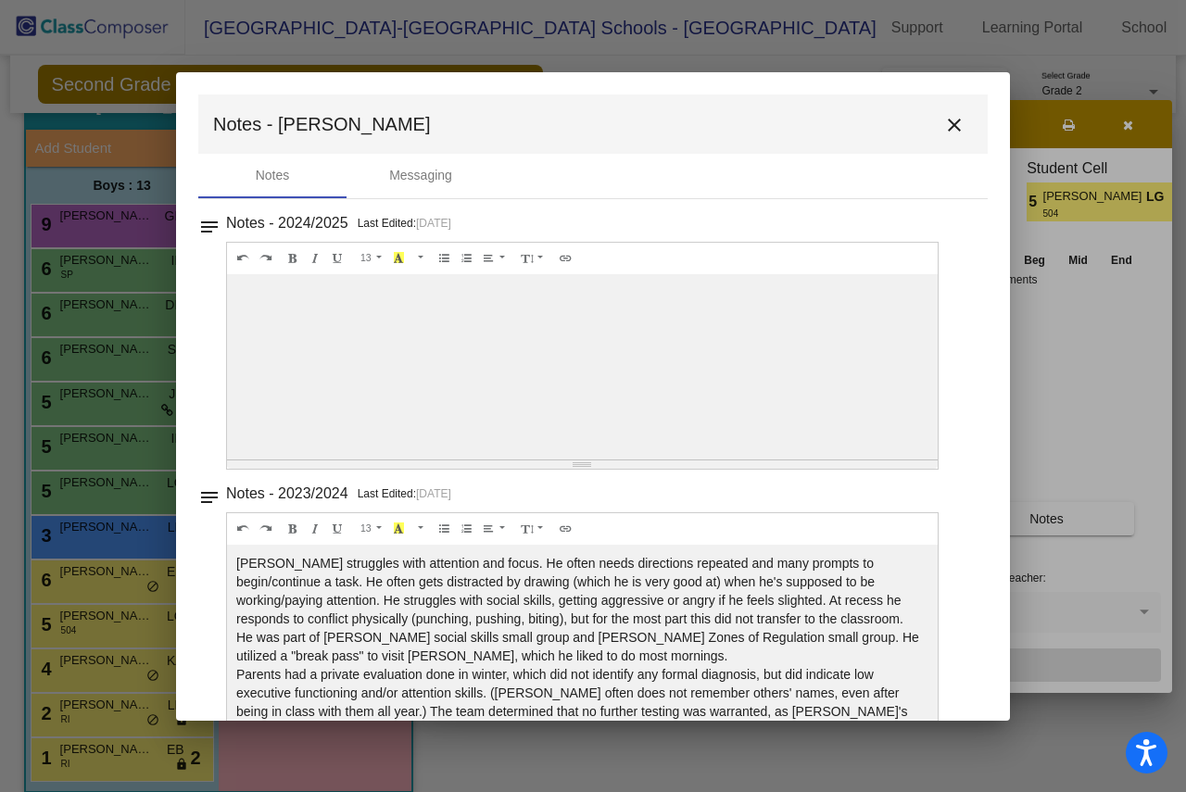
click at [949, 136] on button "close" at bounding box center [954, 124] width 37 height 37
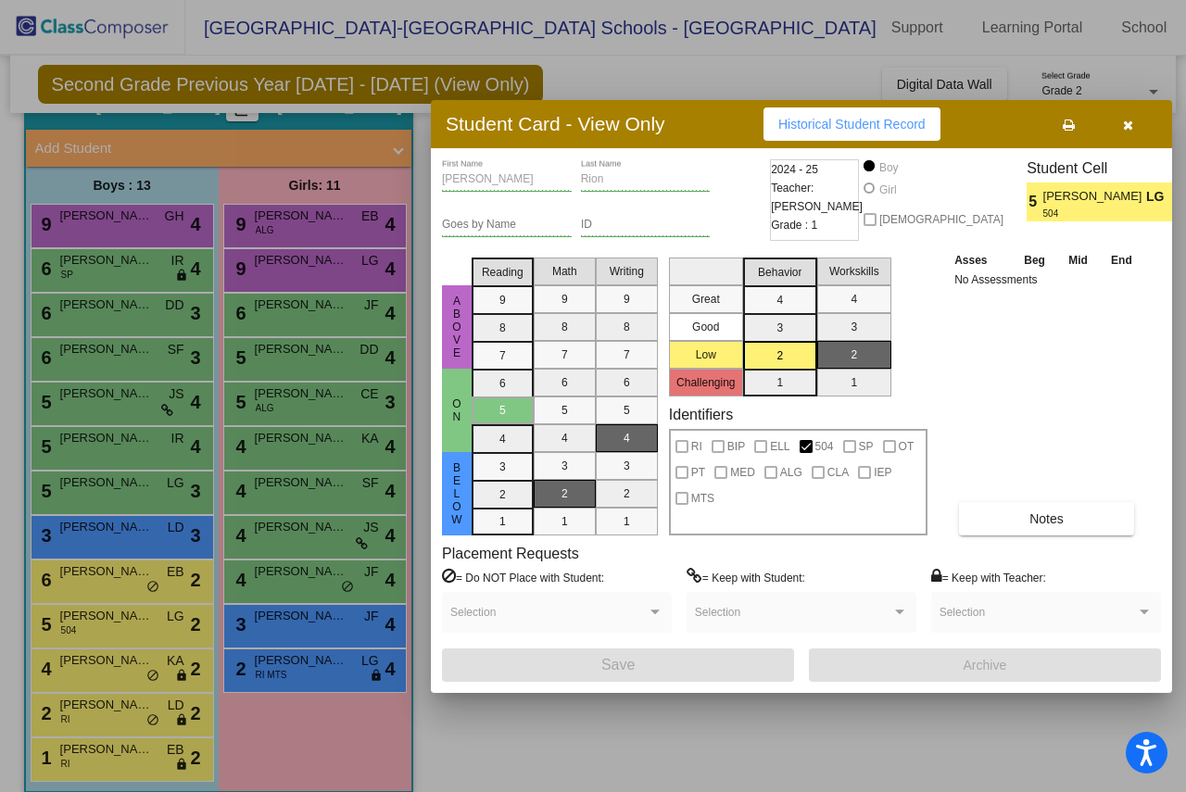
click at [240, 589] on div at bounding box center [593, 396] width 1186 height 792
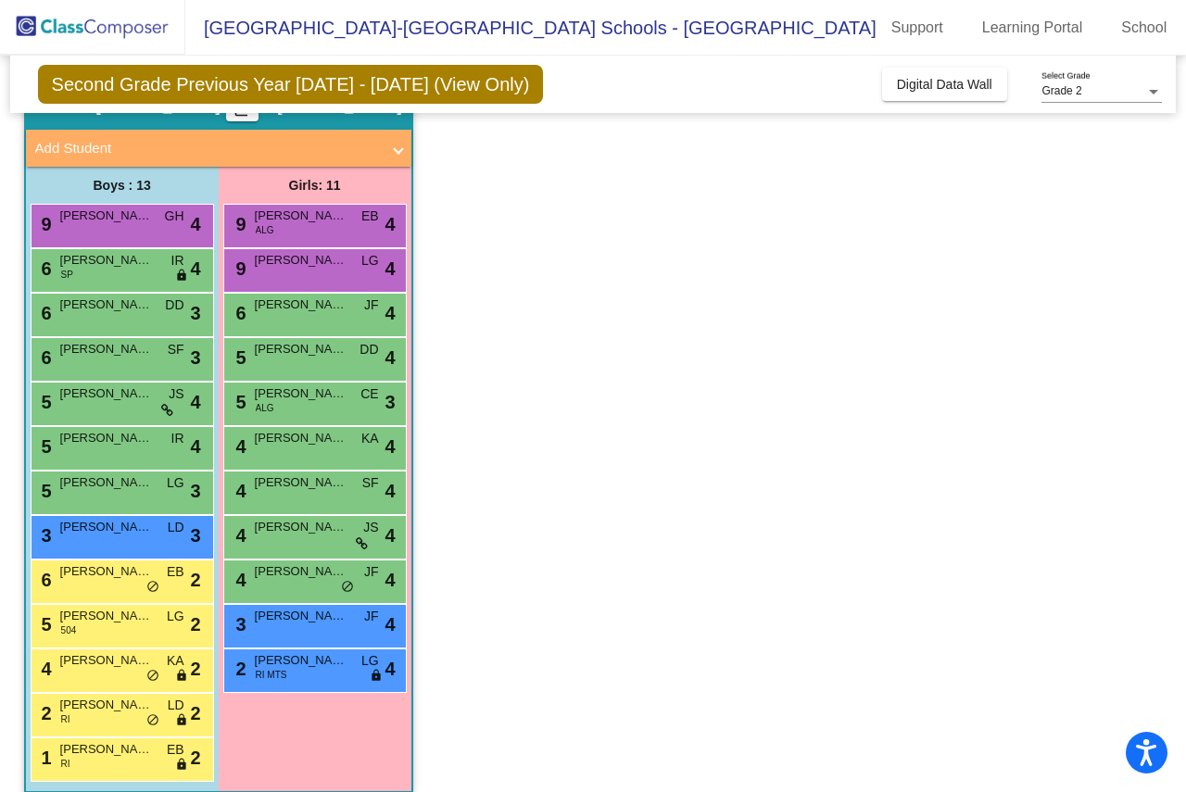
click at [61, 688] on div "4 [PERSON_NAME] KA lock do_not_disturb_alt 2" at bounding box center [122, 671] width 183 height 44
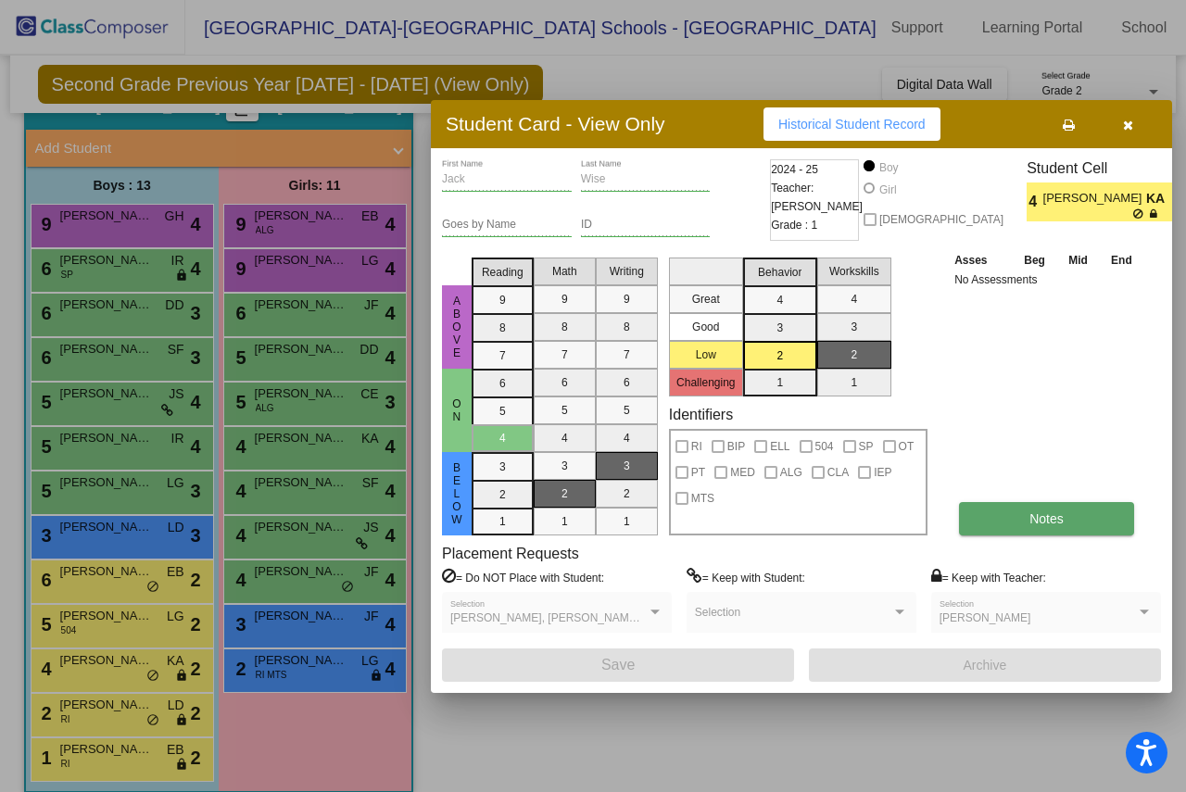
click at [1086, 521] on button "Notes" at bounding box center [1046, 518] width 175 height 33
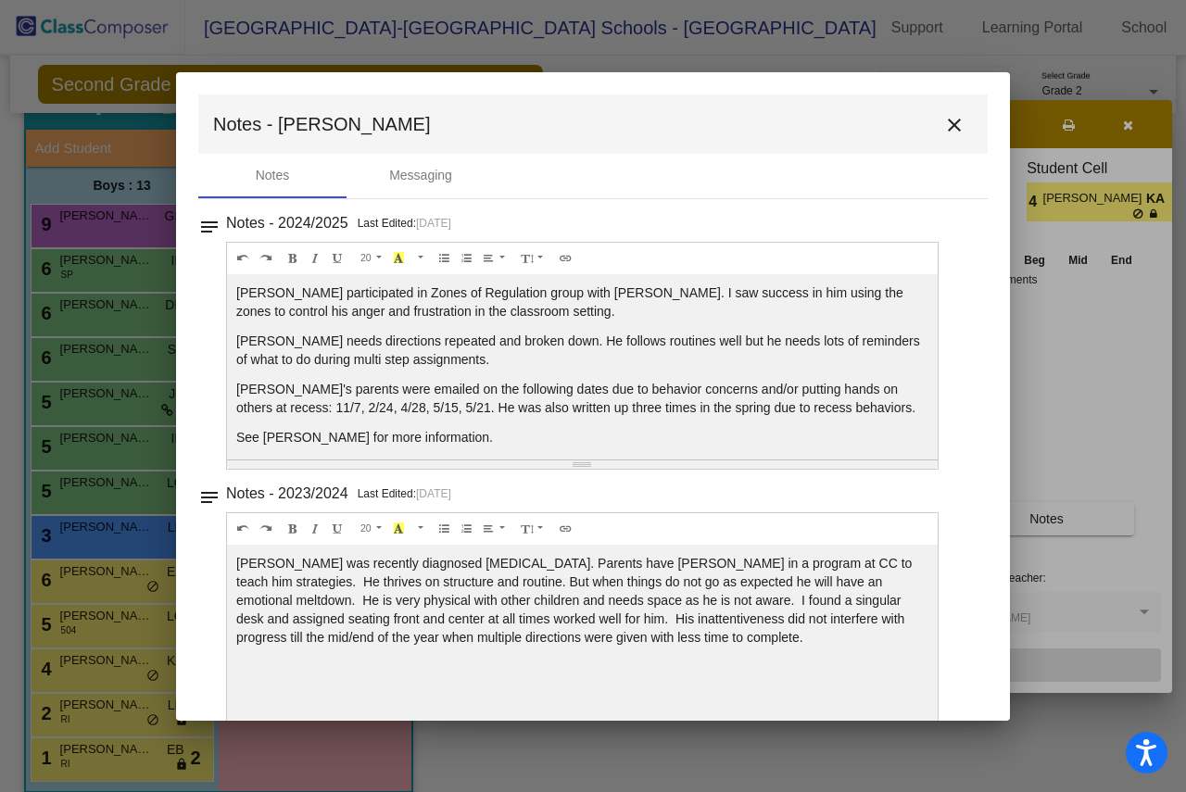
click at [40, 507] on div at bounding box center [593, 396] width 1186 height 792
click at [50, 658] on div at bounding box center [593, 396] width 1186 height 792
click at [965, 115] on mat-toolbar "Notes - Jack close" at bounding box center [592, 124] width 789 height 59
click at [956, 123] on button "close" at bounding box center [954, 124] width 37 height 37
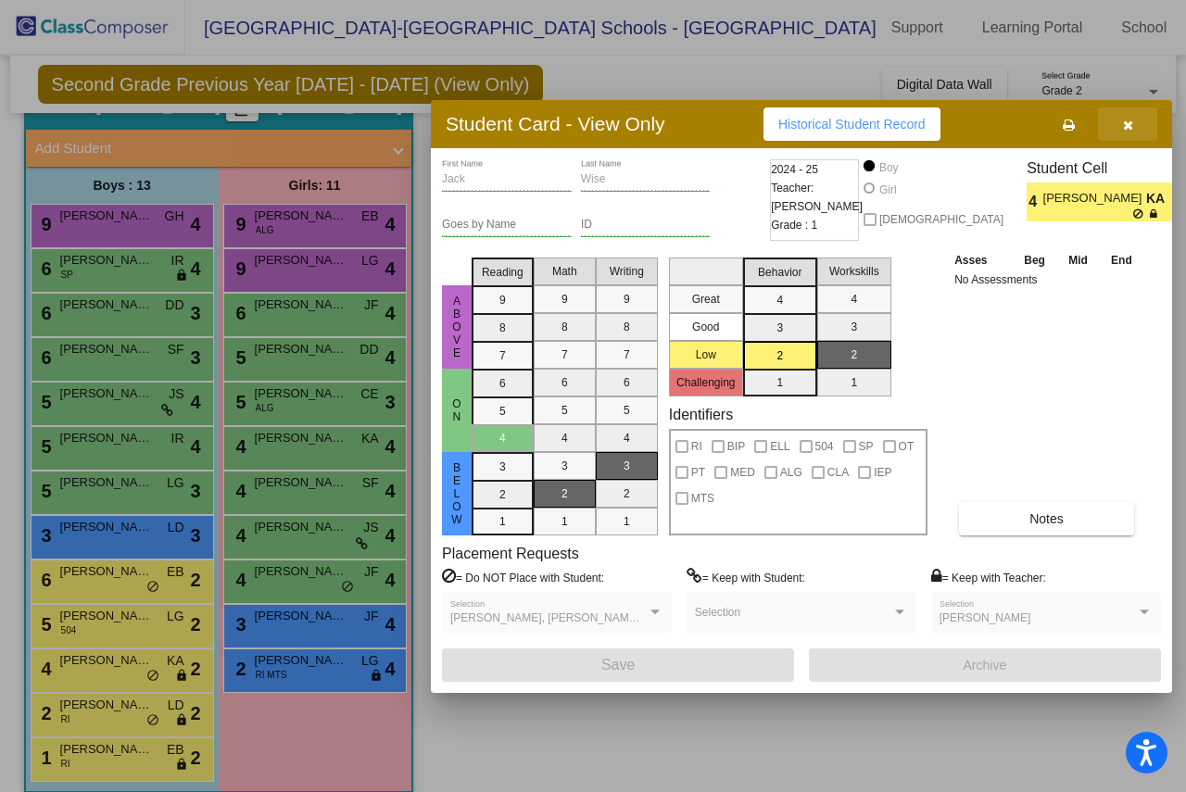
click at [1124, 125] on icon "button" at bounding box center [1128, 125] width 10 height 13
